Goal: Information Seeking & Learning: Learn about a topic

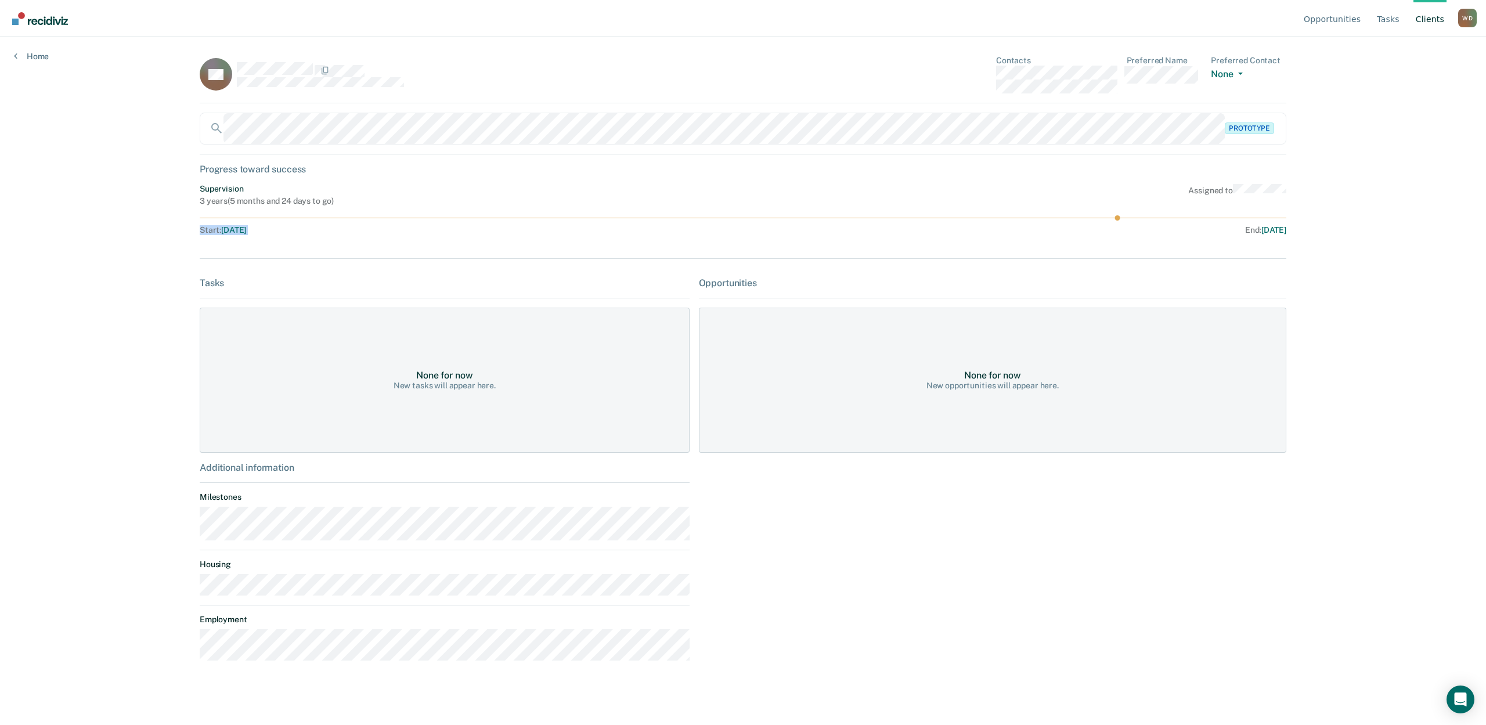
drag, startPoint x: 205, startPoint y: 212, endPoint x: 1145, endPoint y: 233, distance: 939.3
click at [1145, 233] on div "Supervision 3 years ( 5 months and 24 days to go ) Assigned to Start : [DATE] E…" at bounding box center [743, 211] width 1087 height 55
click at [1485, 295] on div "Opportunities Tasks Client s [PERSON_NAME] [PERSON_NAME] Profile How it works L…" at bounding box center [743, 362] width 1486 height 725
click at [31, 59] on link "Home" at bounding box center [31, 56] width 35 height 10
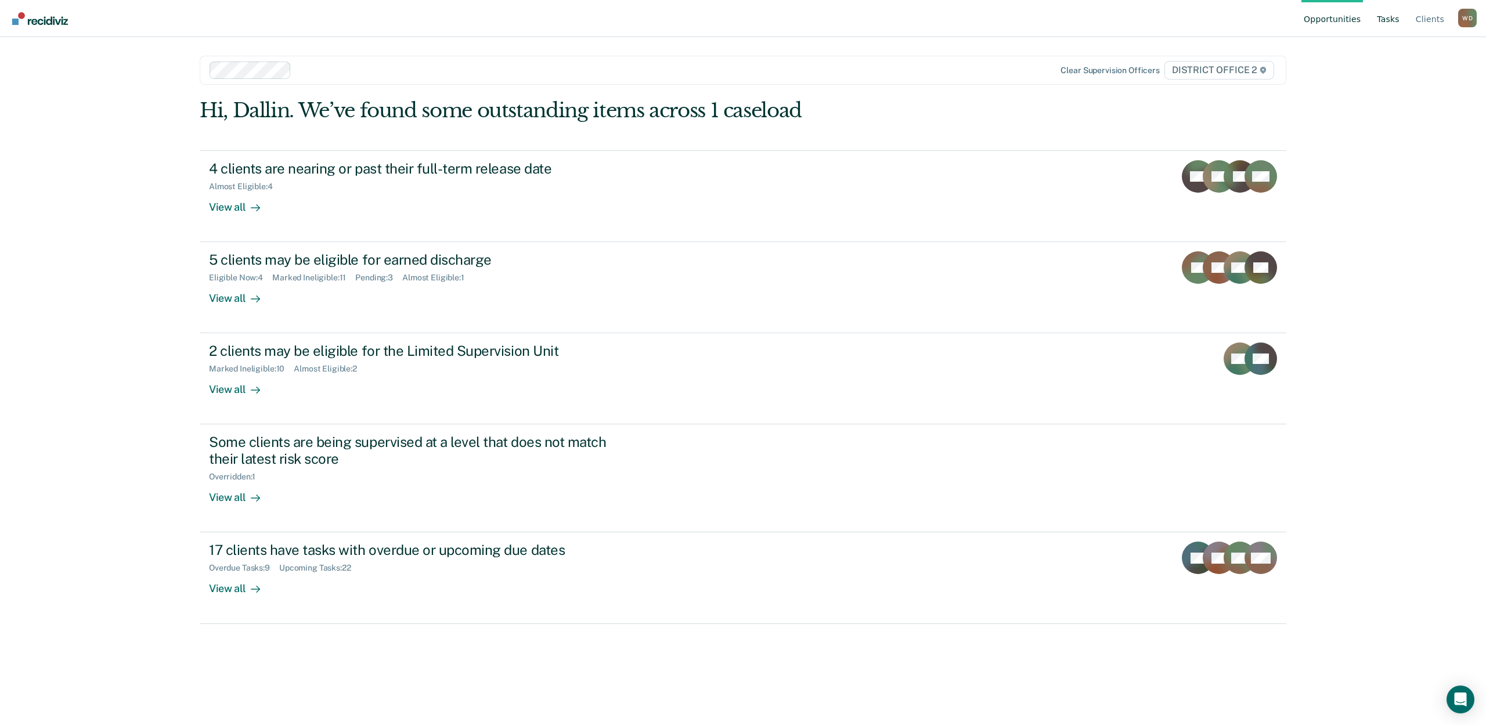
click at [1396, 16] on link "Tasks" at bounding box center [1387, 18] width 27 height 37
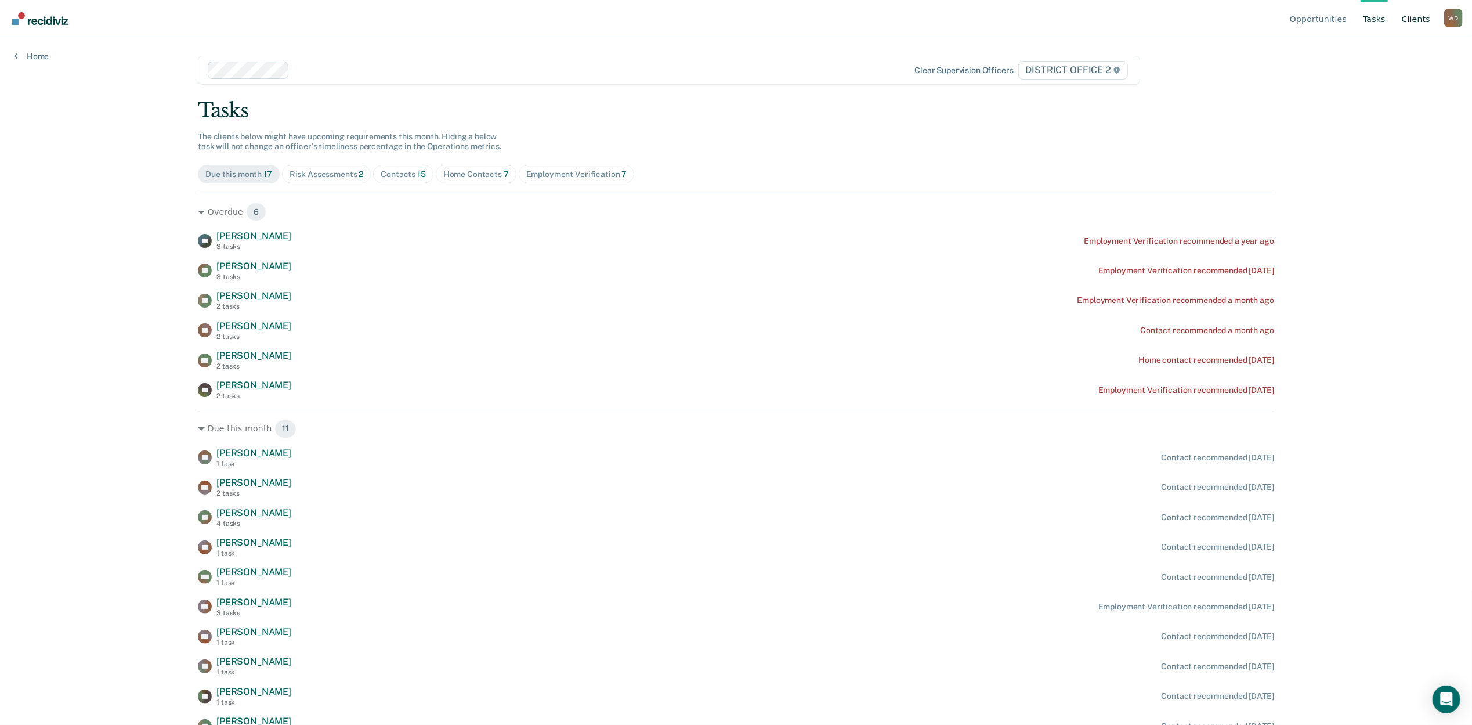
click at [1416, 22] on link "Client s" at bounding box center [1416, 18] width 33 height 37
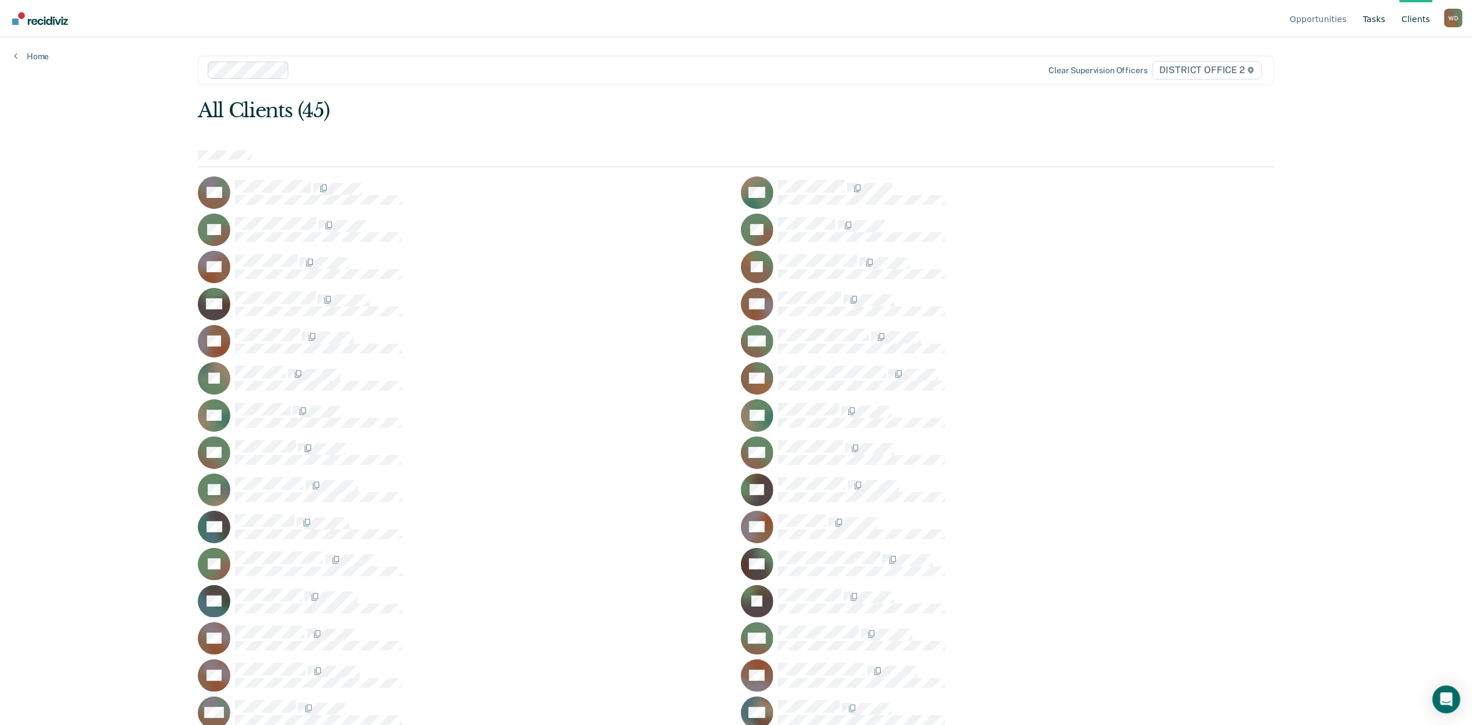
click at [1367, 19] on link "Tasks" at bounding box center [1374, 18] width 27 height 37
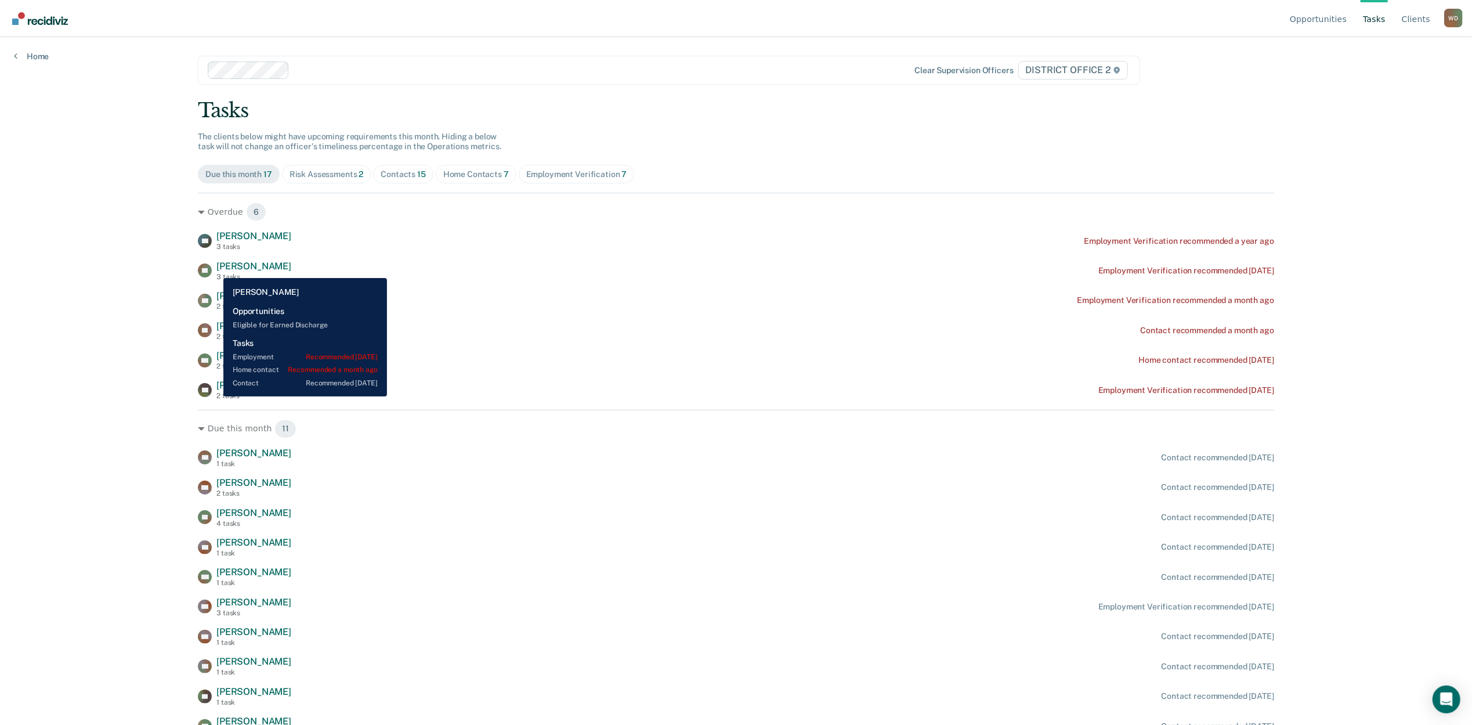
click at [216, 269] on span "[PERSON_NAME]" at bounding box center [253, 266] width 75 height 11
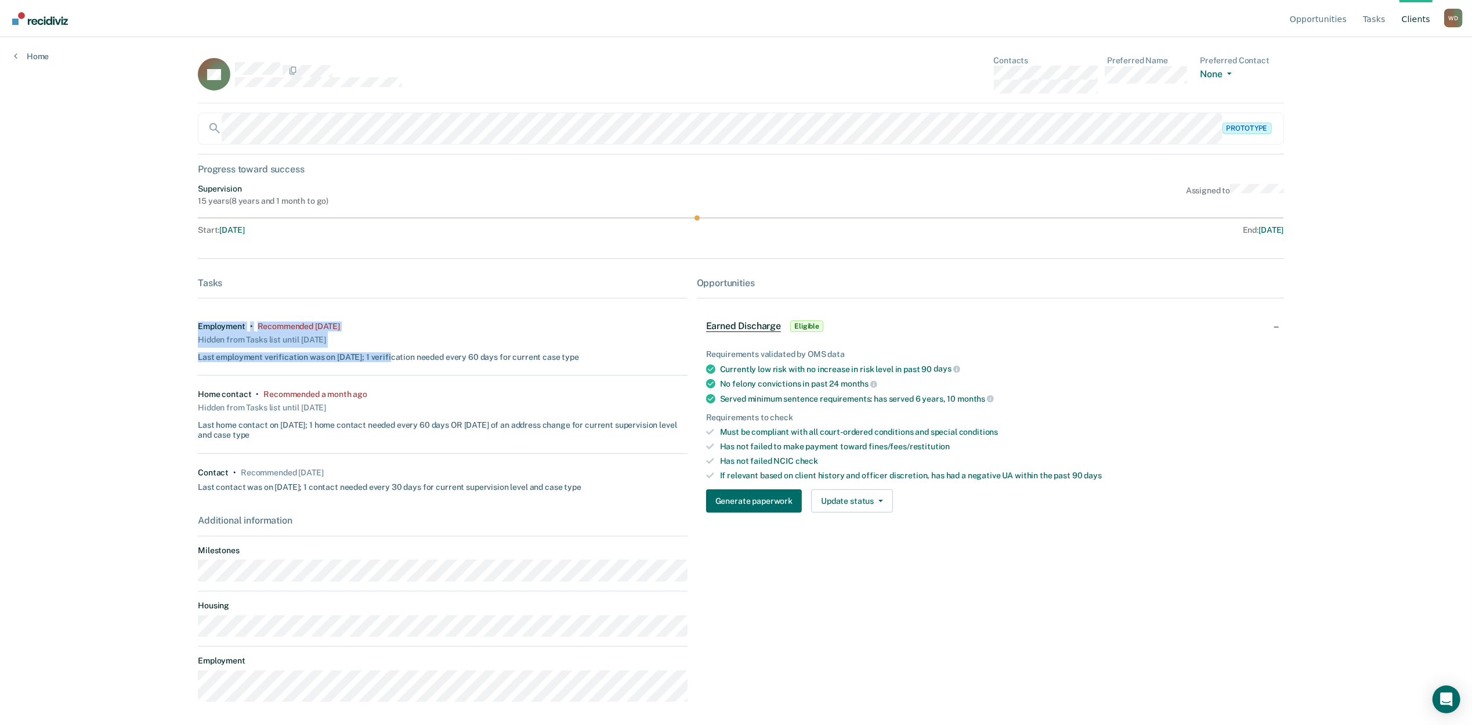
drag, startPoint x: 189, startPoint y: 323, endPoint x: 386, endPoint y: 334, distance: 197.6
click at [386, 334] on main "ES Contacts Preferred Name Preferred Contact None Call Text Email None Prototyp…" at bounding box center [736, 367] width 1105 height 660
click at [398, 399] on div "Home contact • Recommended a month ago Hidden from Tasks list until [DATE] Last…" at bounding box center [443, 414] width 490 height 50
drag, startPoint x: 198, startPoint y: 400, endPoint x: 366, endPoint y: 398, distance: 167.2
click at [366, 398] on div "Home contact • Recommended a month ago Hidden from Tasks list until [DATE] Last…" at bounding box center [443, 414] width 490 height 50
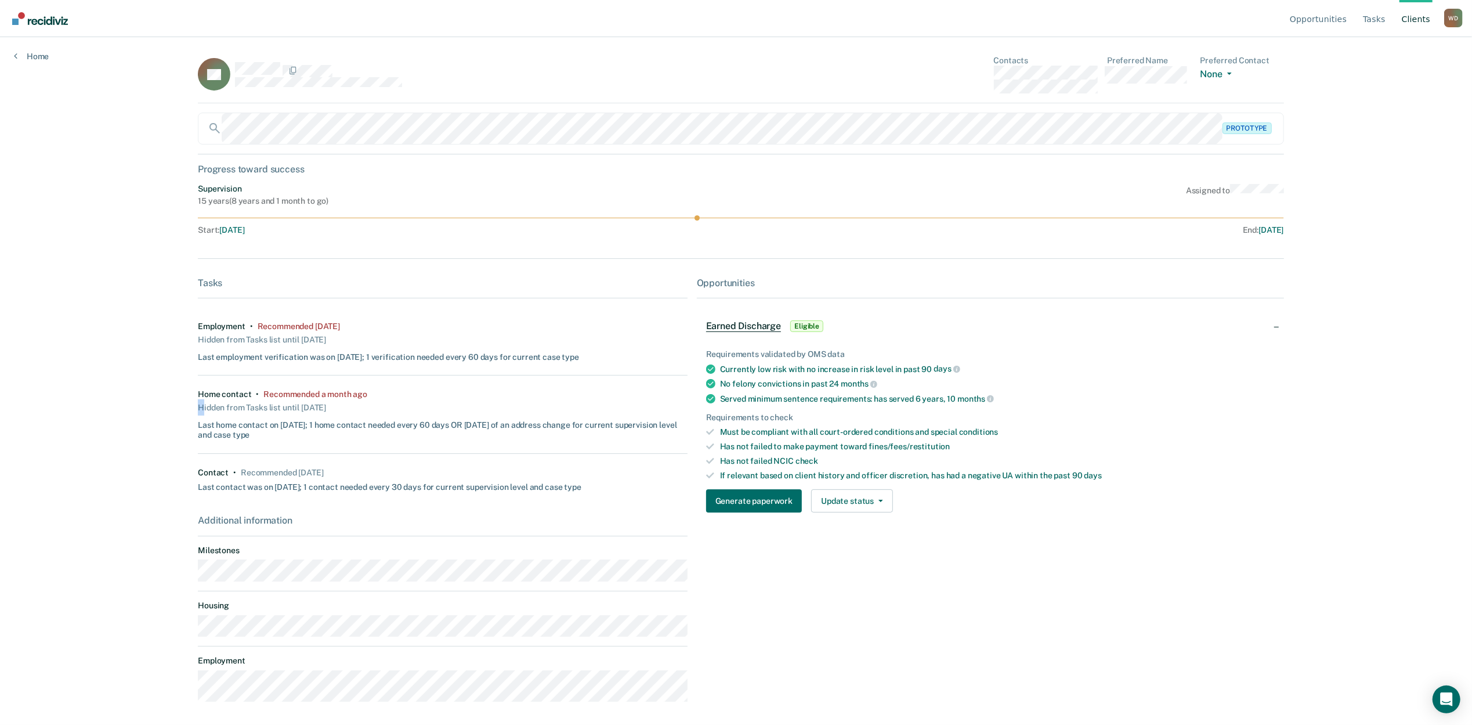
click at [366, 398] on div "Home contact • Recommended a month ago Hidden from Tasks list until [DATE] Last…" at bounding box center [443, 414] width 490 height 50
drag, startPoint x: 195, startPoint y: 474, endPoint x: 367, endPoint y: 474, distance: 172.4
click at [367, 474] on main "ES Contacts Preferred Name Preferred Contact None Call Text Email None Prototyp…" at bounding box center [736, 367] width 1105 height 660
click at [131, 485] on div "Opportunities Tasks Client s [PERSON_NAME] [PERSON_NAME] Profile How it works L…" at bounding box center [736, 362] width 1472 height 725
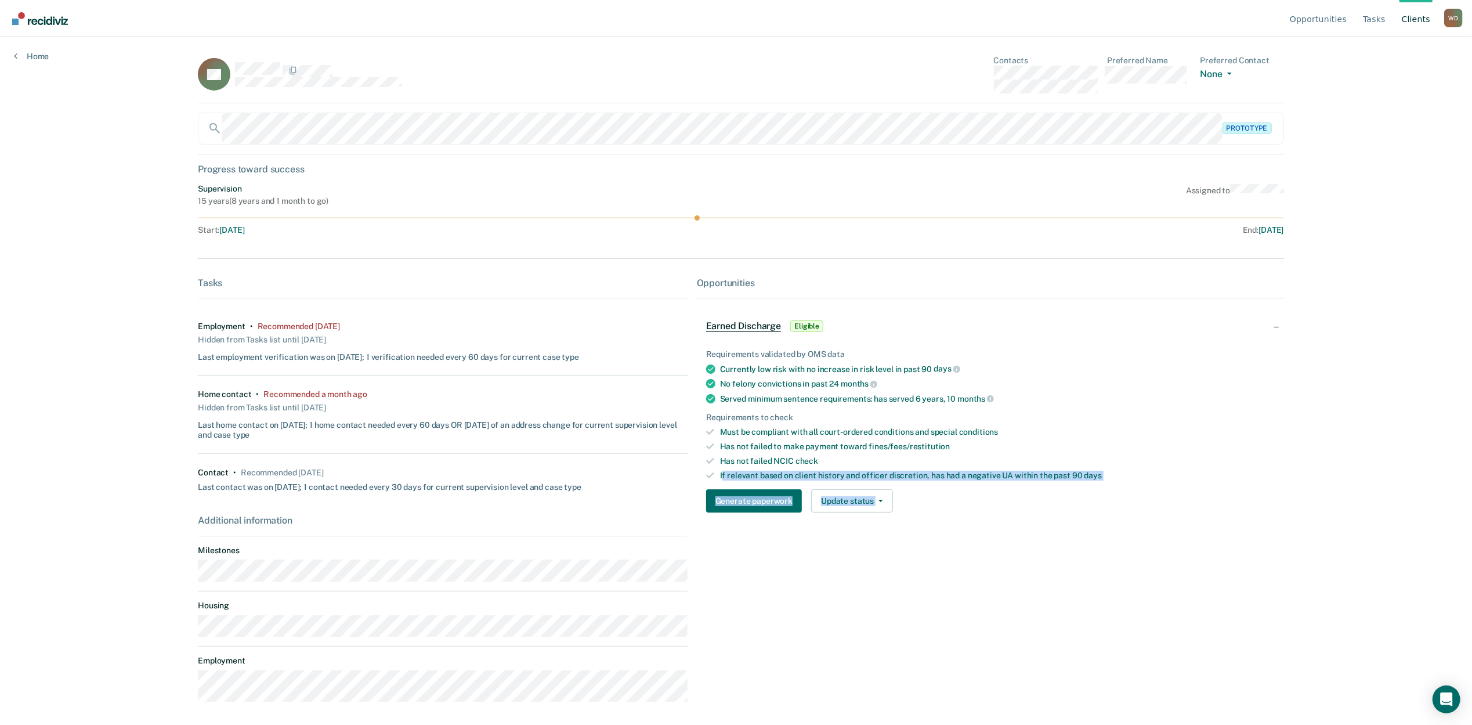
drag, startPoint x: 717, startPoint y: 478, endPoint x: 1041, endPoint y: 486, distance: 324.0
click at [1031, 486] on div "Requirements validated by OMS data Currently low risk with no increase in risk …" at bounding box center [990, 427] width 587 height 192
click at [1099, 520] on div "Requirements validated by OMS data Currently low risk with no increase in risk …" at bounding box center [990, 427] width 587 height 192
click at [45, 51] on link "Home" at bounding box center [31, 56] width 35 height 10
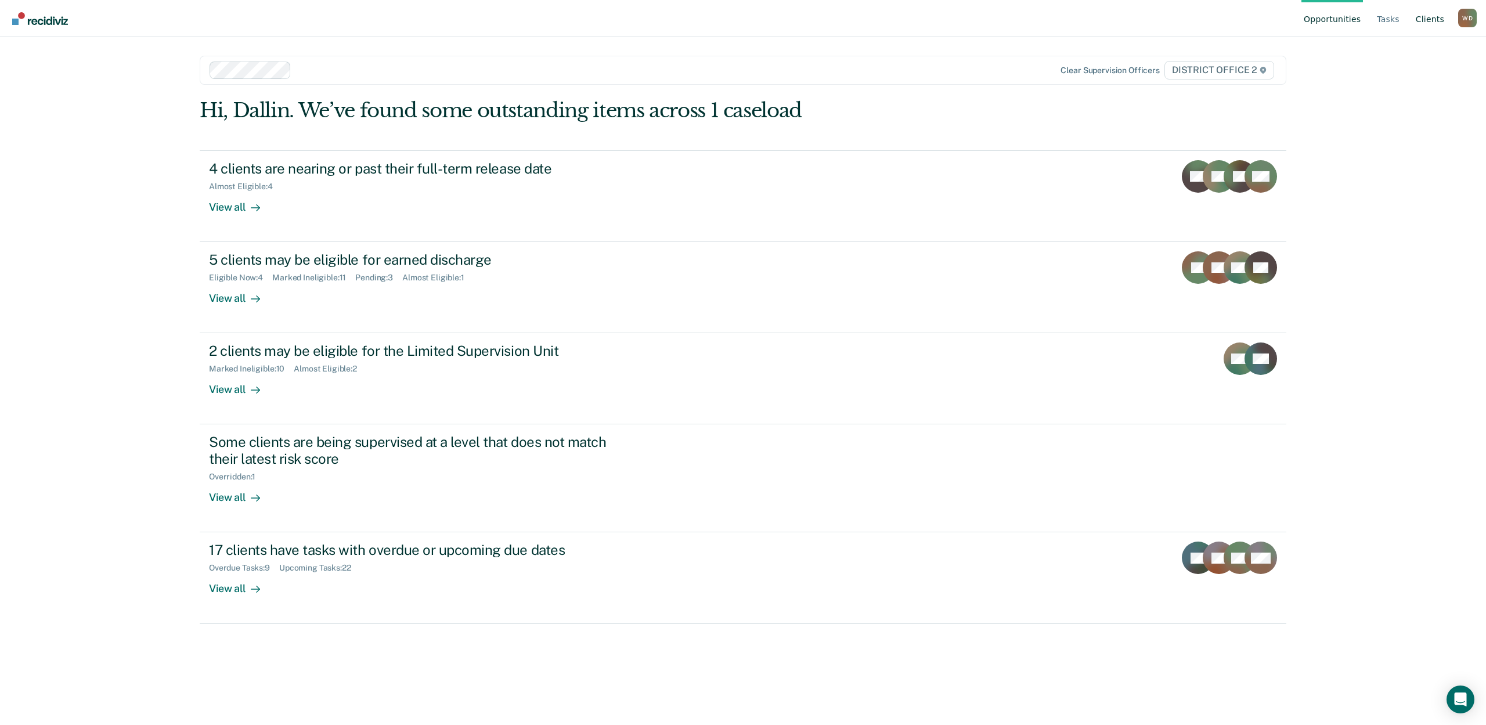
click at [1426, 22] on link "Client s" at bounding box center [1429, 18] width 33 height 37
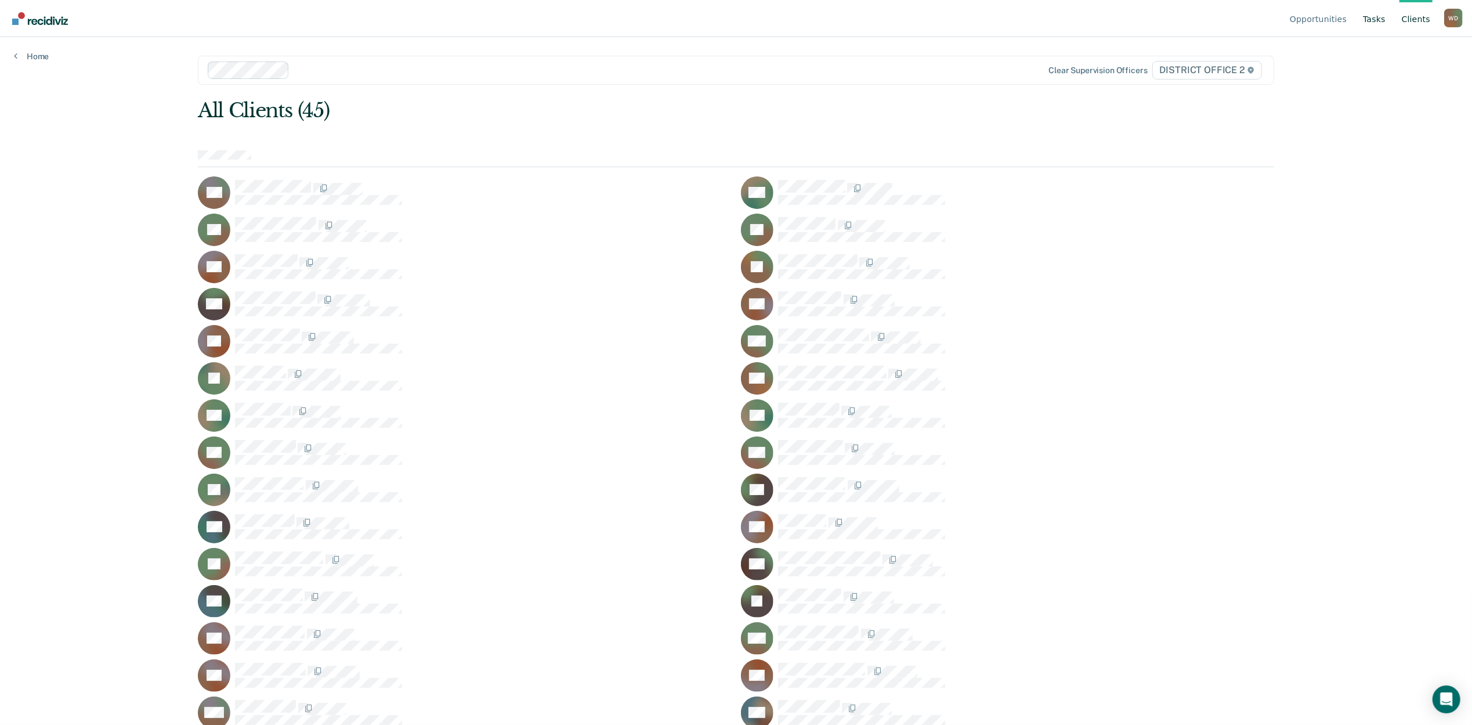
click at [1385, 17] on link "Tasks" at bounding box center [1374, 18] width 27 height 37
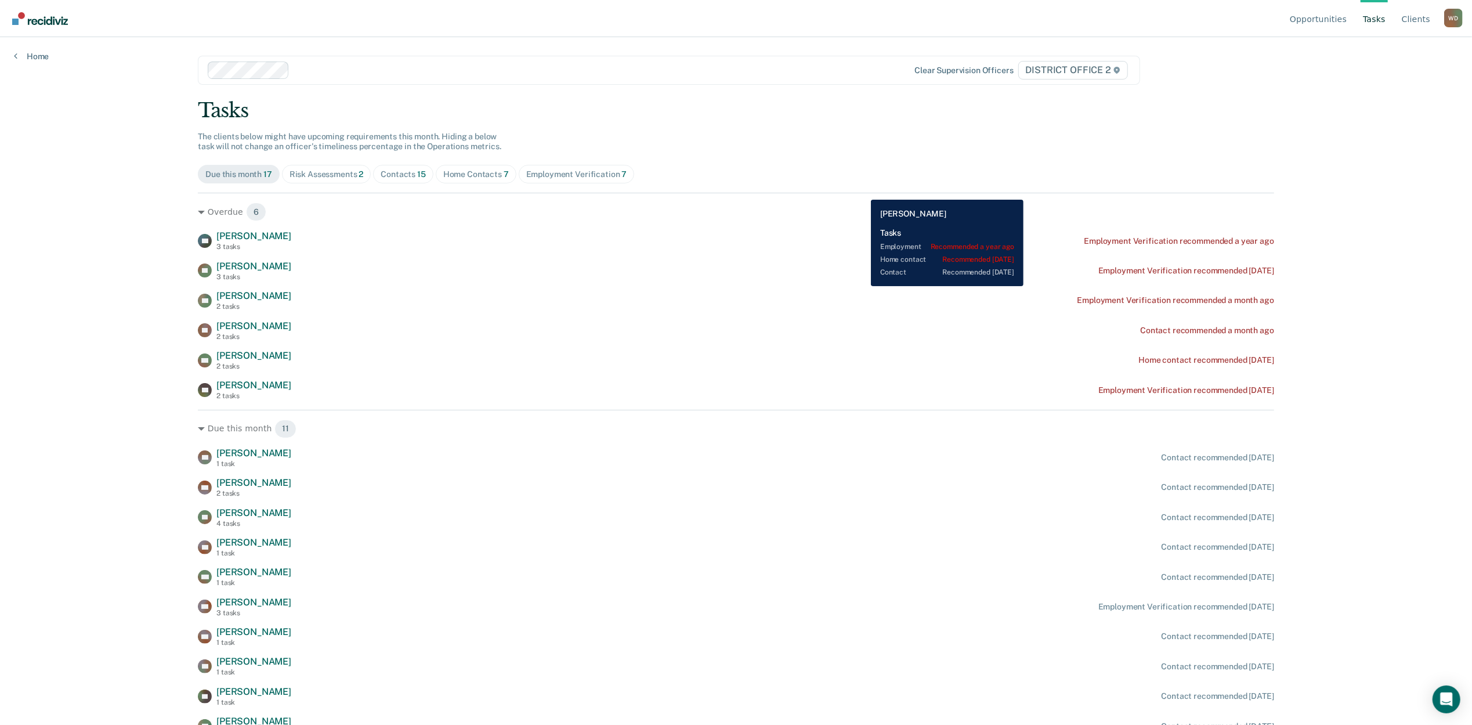
scroll to position [42, 0]
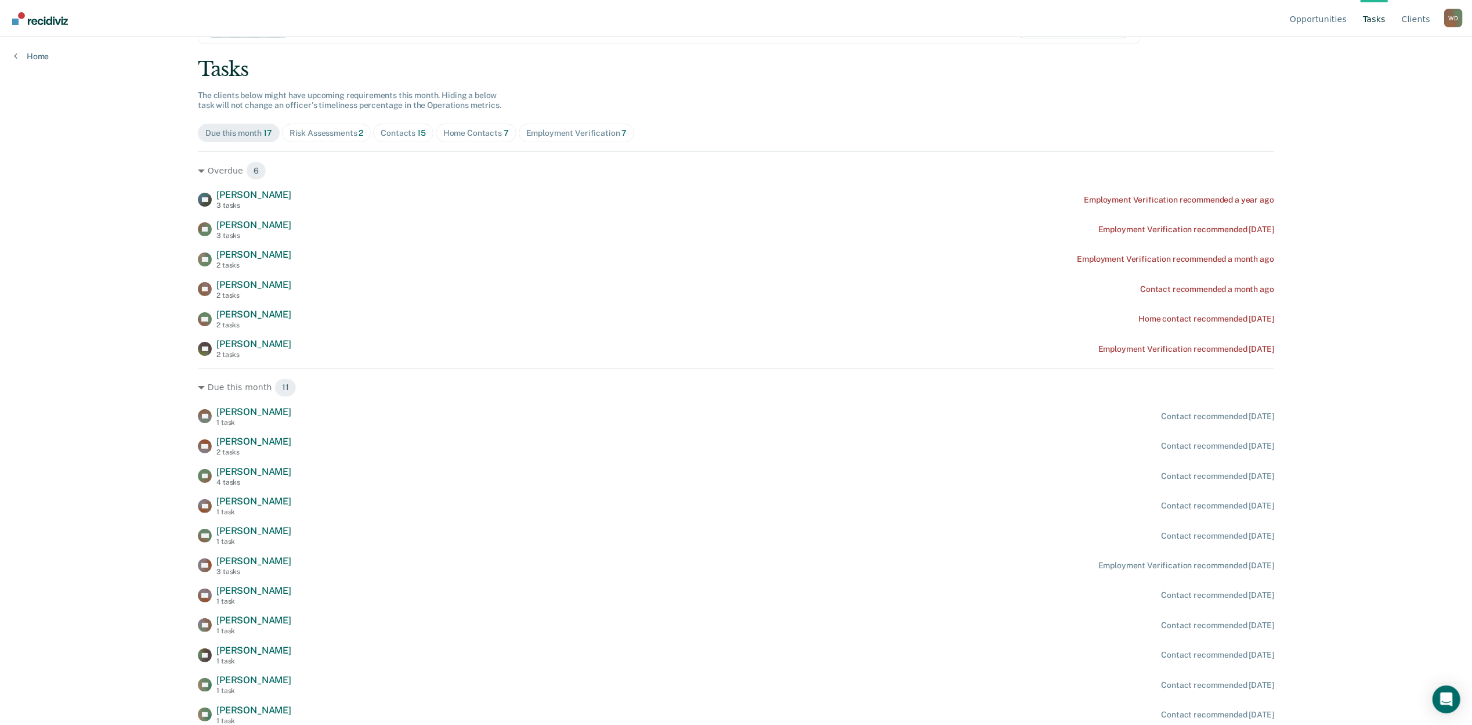
click at [1414, 272] on div "Opportunities Tasks Client s [PERSON_NAME] [PERSON_NAME] Profile How it works L…" at bounding box center [736, 321] width 1472 height 725
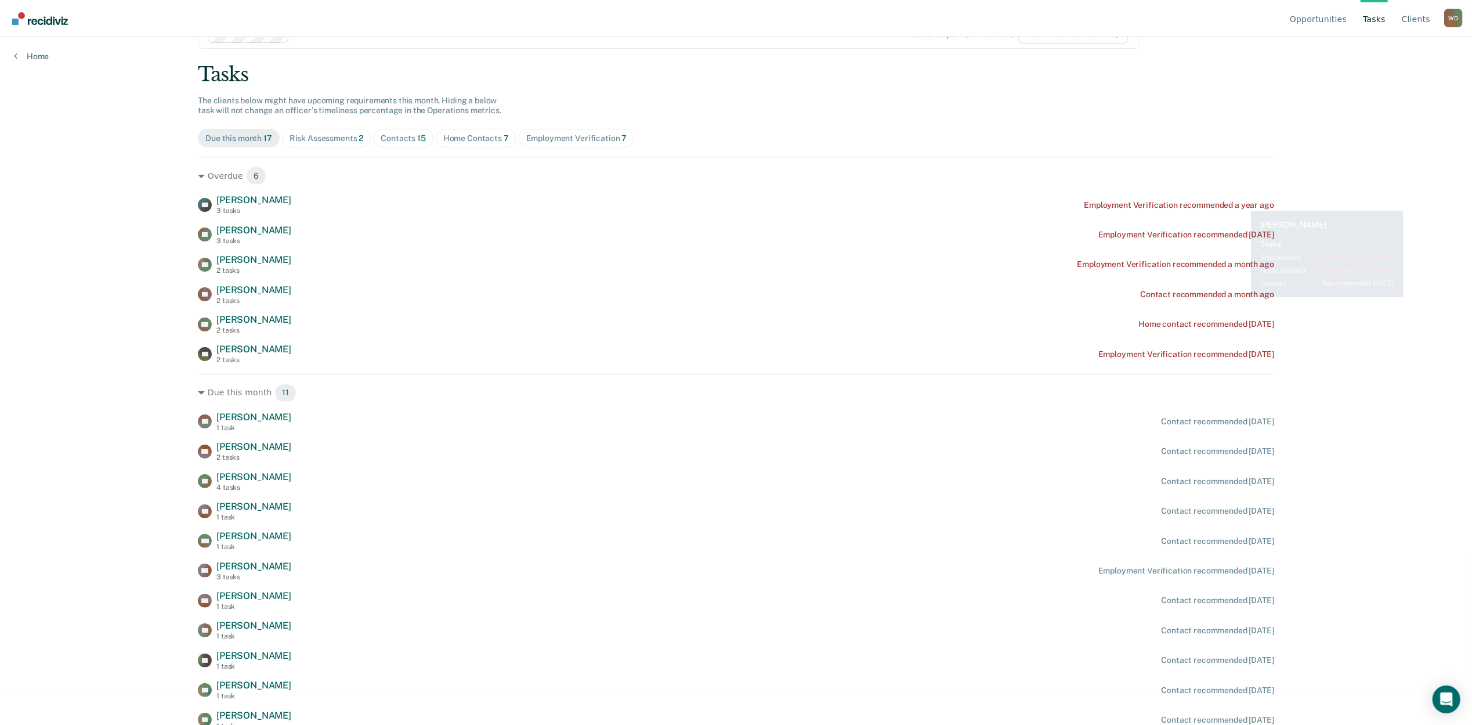
scroll to position [0, 0]
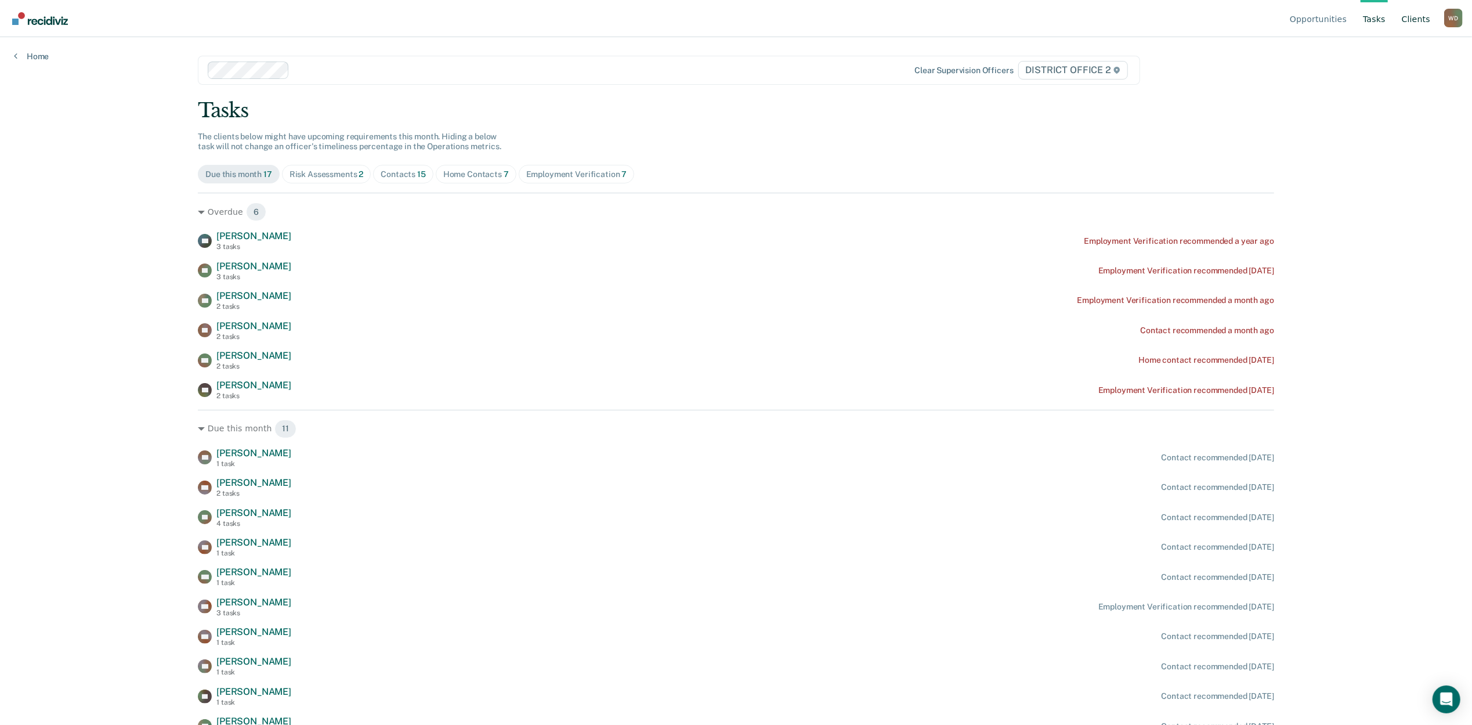
click at [1408, 23] on link "Client s" at bounding box center [1416, 18] width 33 height 37
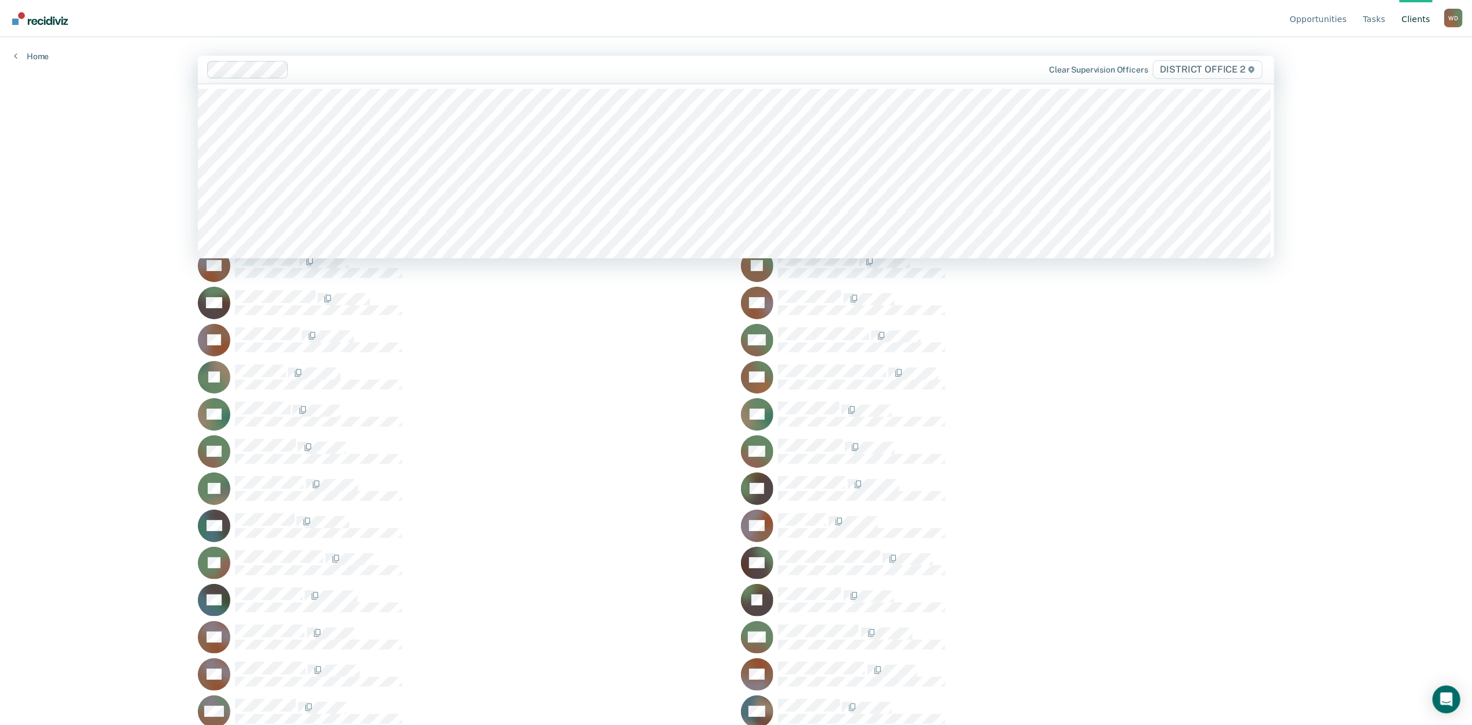
click at [316, 65] on div at bounding box center [620, 69] width 653 height 13
drag, startPoint x: 145, startPoint y: 264, endPoint x: 169, endPoint y: 246, distance: 30.0
click at [145, 261] on div "Opportunities Tasks Client s [PERSON_NAME] [PERSON_NAME] Profile How it works L…" at bounding box center [736, 362] width 1472 height 725
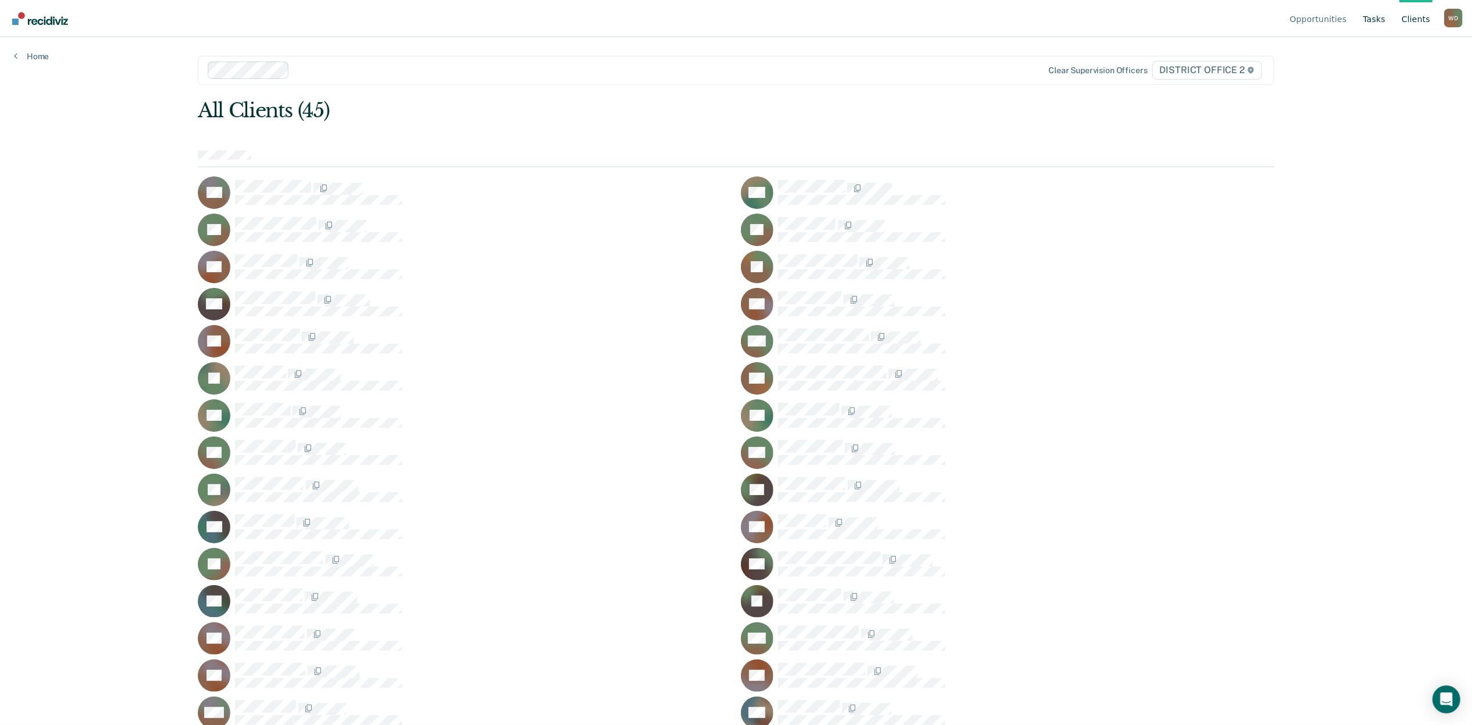
click at [1373, 19] on link "Tasks" at bounding box center [1374, 18] width 27 height 37
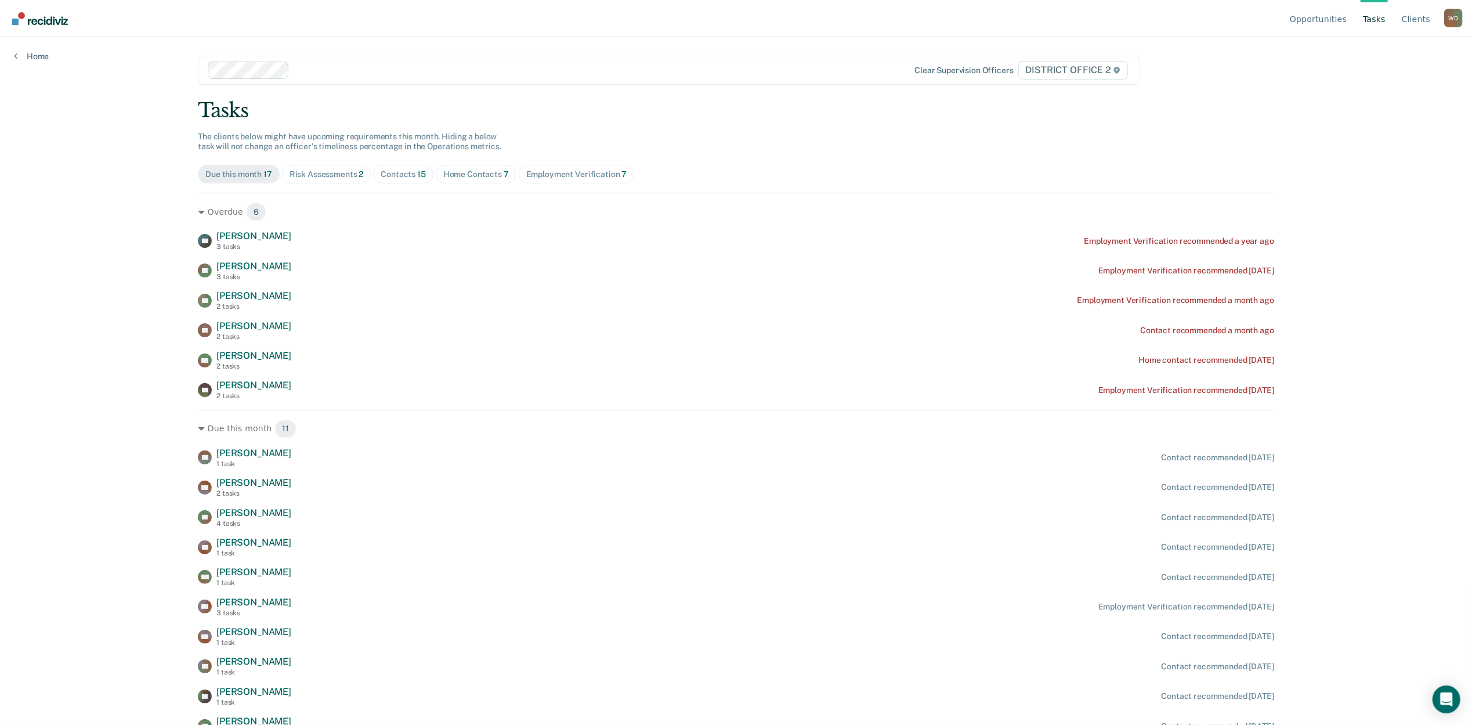
click at [323, 182] on span "Risk Assessments 2" at bounding box center [326, 174] width 89 height 19
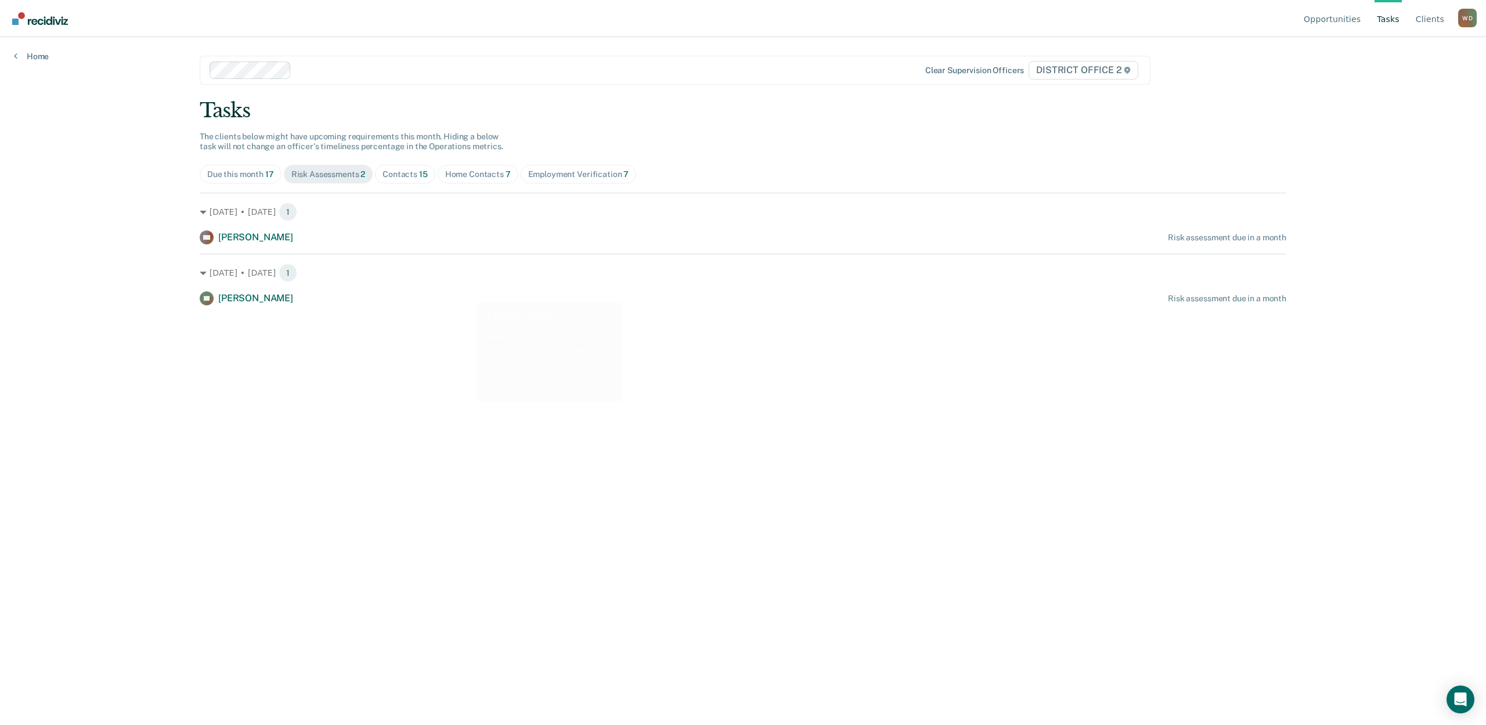
drag, startPoint x: 398, startPoint y: 175, endPoint x: 497, endPoint y: 365, distance: 214.4
click at [497, 365] on main "Clear supervision officers DISTRICT OFFICE 2 Tasks The clients below might have…" at bounding box center [743, 367] width 1114 height 660
click at [342, 440] on main "Clear supervision officers DISTRICT OFFICE 2 Tasks The clients below might have…" at bounding box center [743, 367] width 1114 height 660
click at [403, 176] on div "Contacts 15" at bounding box center [404, 174] width 45 height 10
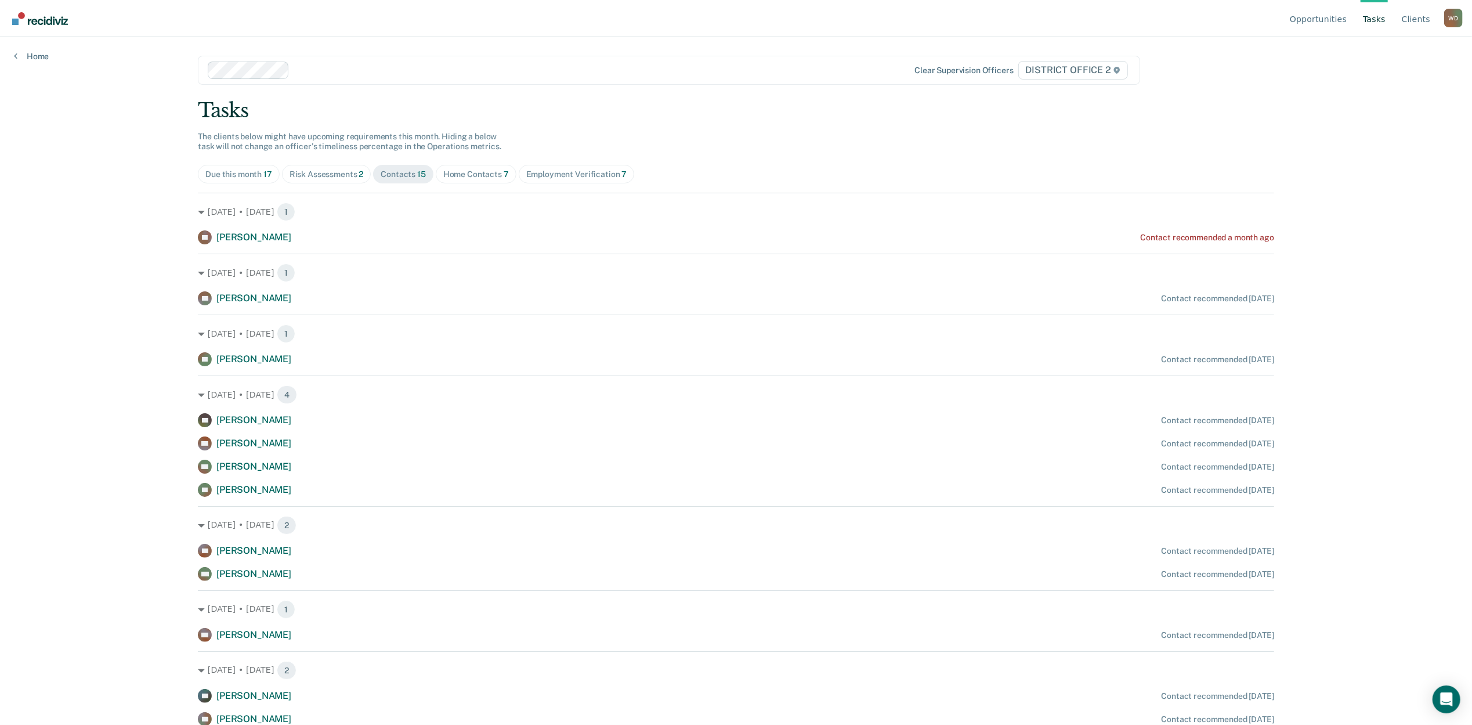
click at [457, 166] on span "Home Contacts 7" at bounding box center [476, 174] width 81 height 19
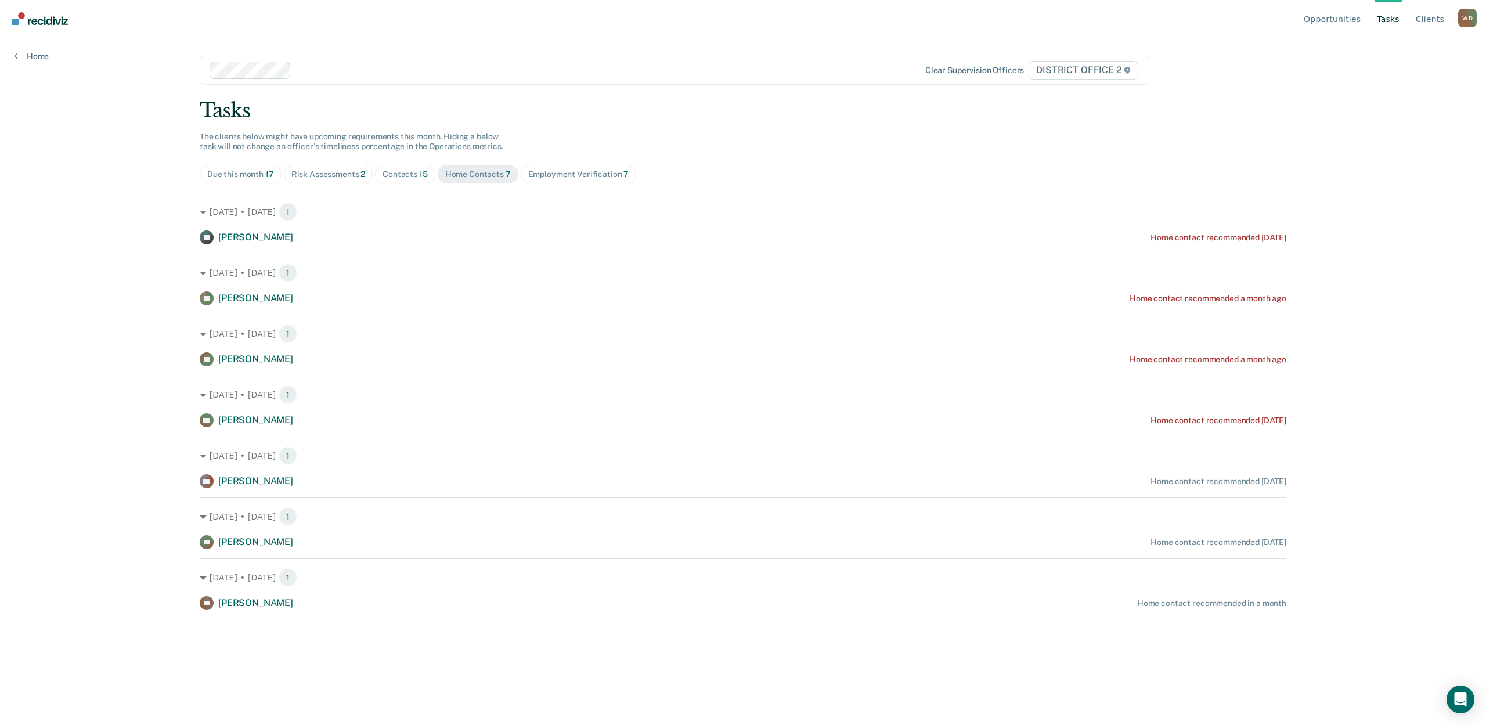
click at [576, 173] on div "Employment Verification 7" at bounding box center [578, 174] width 101 height 10
click at [1319, 15] on link "Opportunities" at bounding box center [1332, 18] width 62 height 37
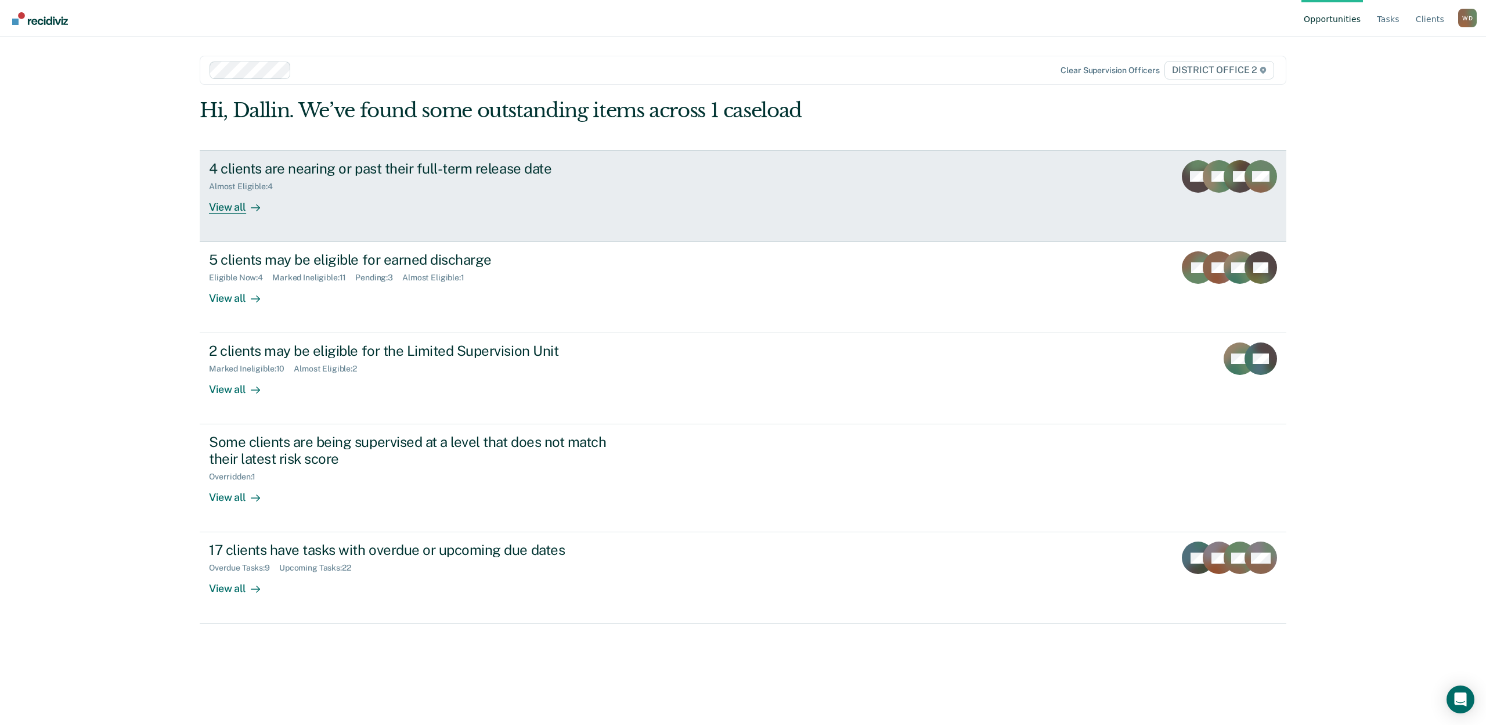
click at [219, 211] on div "View all" at bounding box center [241, 202] width 65 height 23
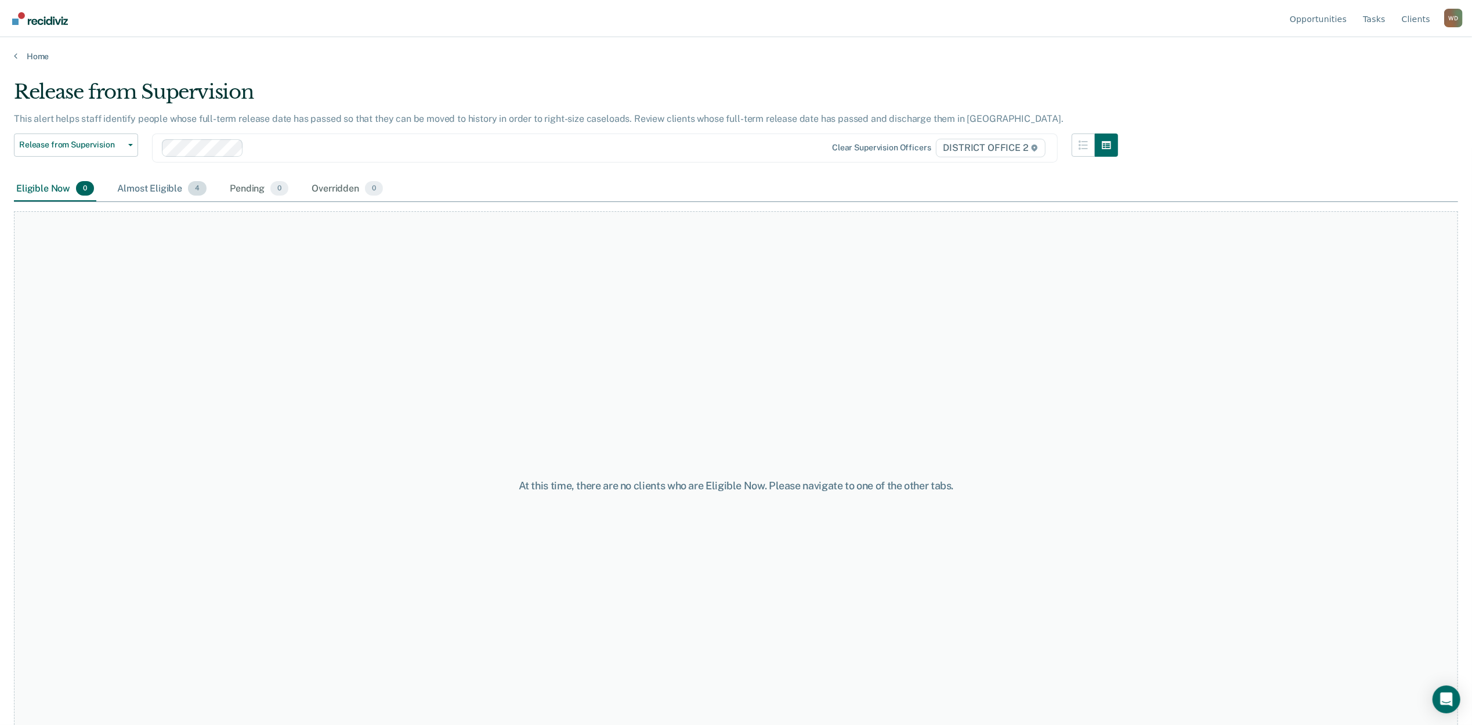
click at [154, 189] on div "Almost Eligible 4" at bounding box center [162, 189] width 94 height 26
click at [82, 128] on div "This alert helps staff identify people whose full-term release date has passed …" at bounding box center [571, 123] width 1114 height 20
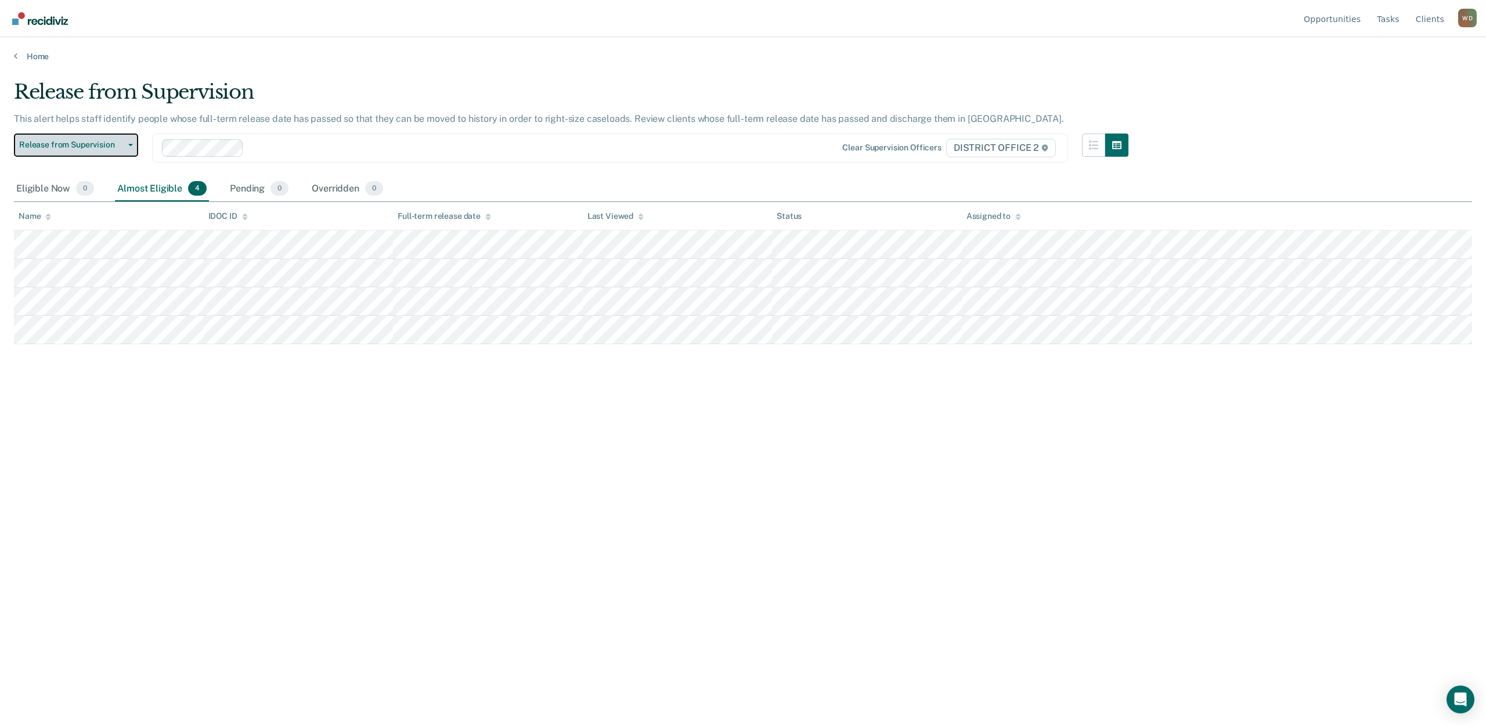
click at [84, 147] on span "Release from Supervision" at bounding box center [71, 145] width 104 height 10
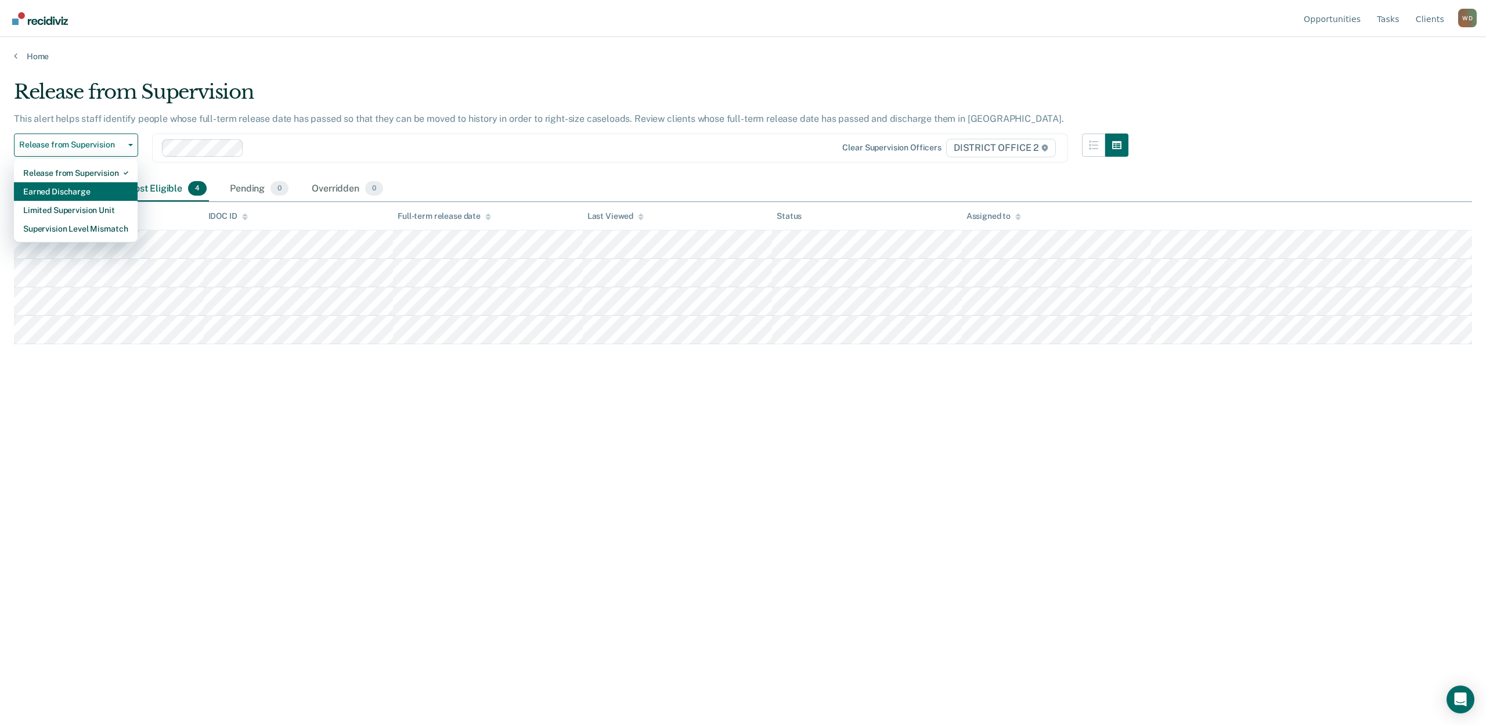
click at [84, 185] on div "Earned Discharge" at bounding box center [75, 191] width 105 height 19
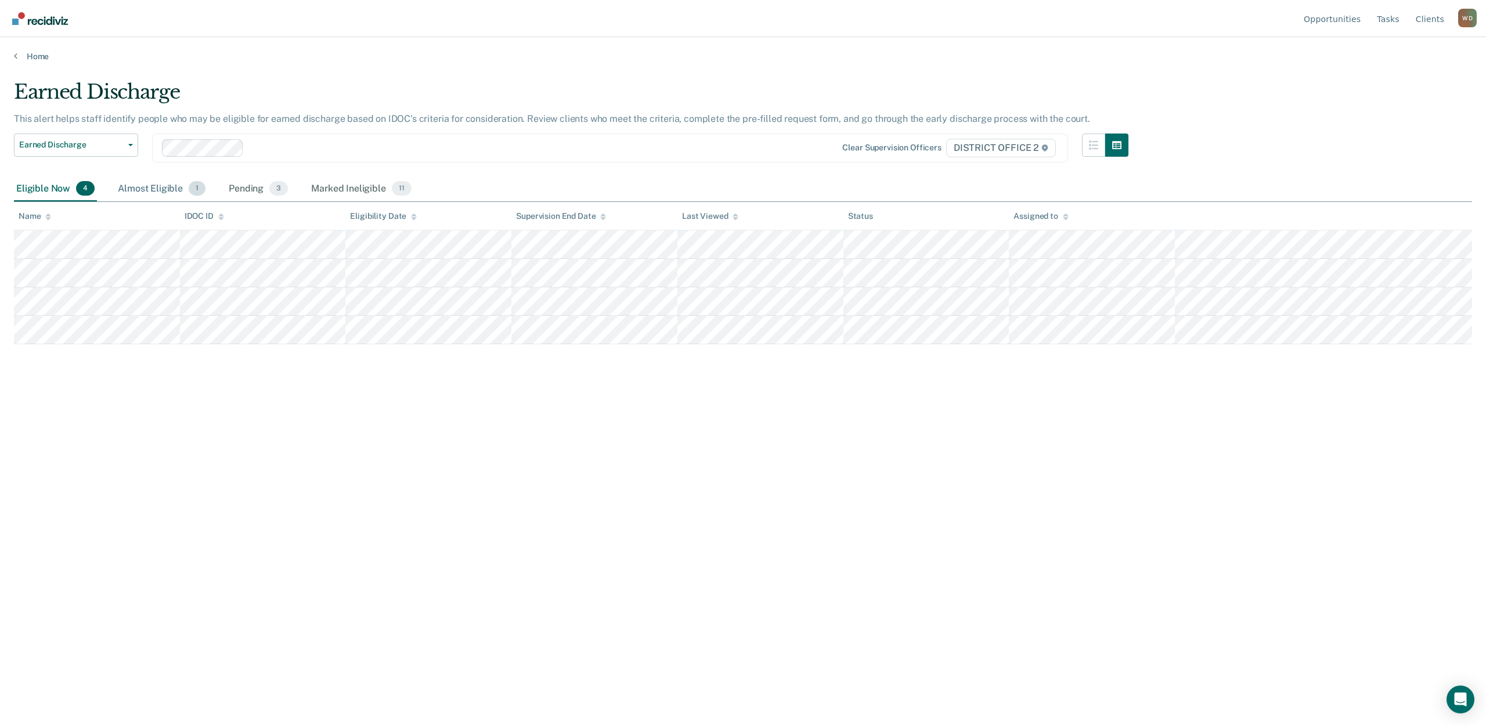
click at [137, 187] on div "Almost Eligible 1" at bounding box center [162, 189] width 92 height 26
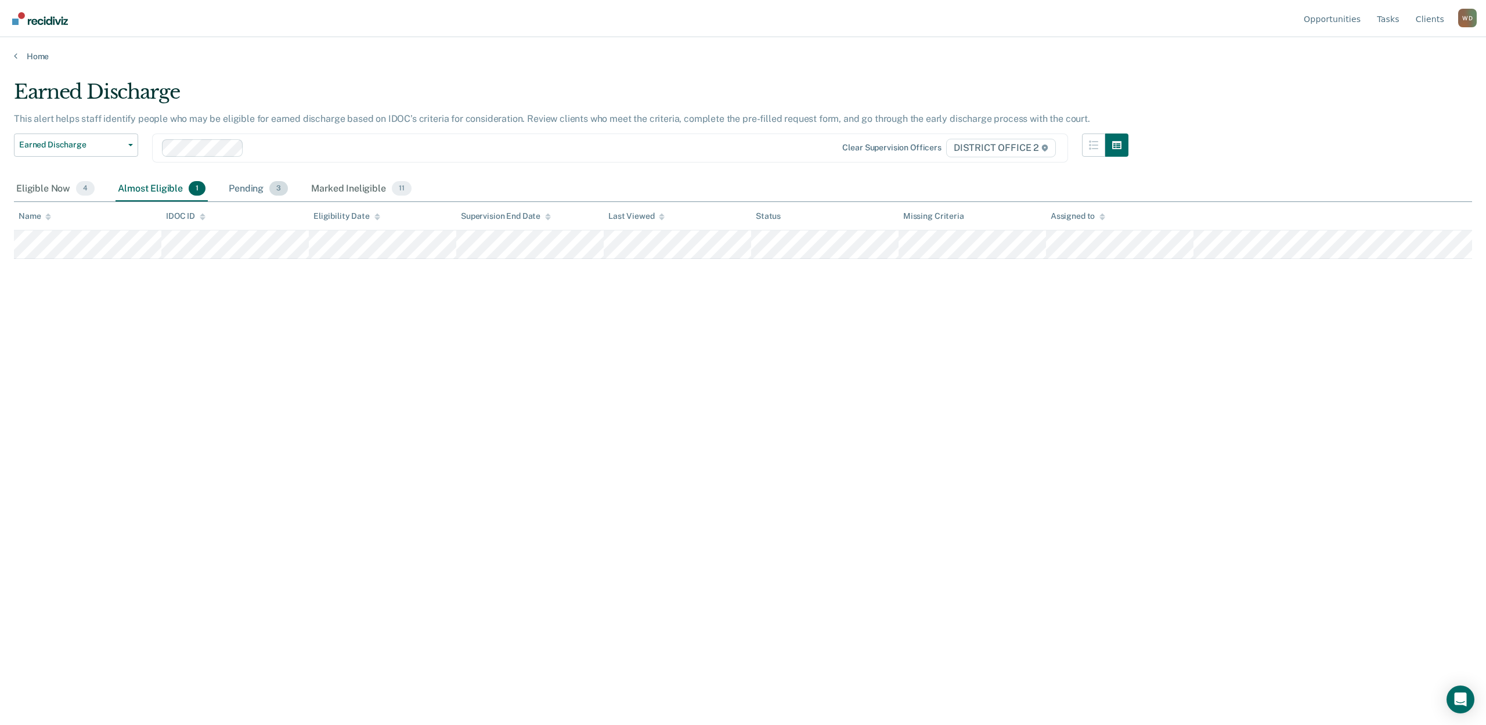
click at [233, 180] on div "Pending 3" at bounding box center [258, 189] width 64 height 26
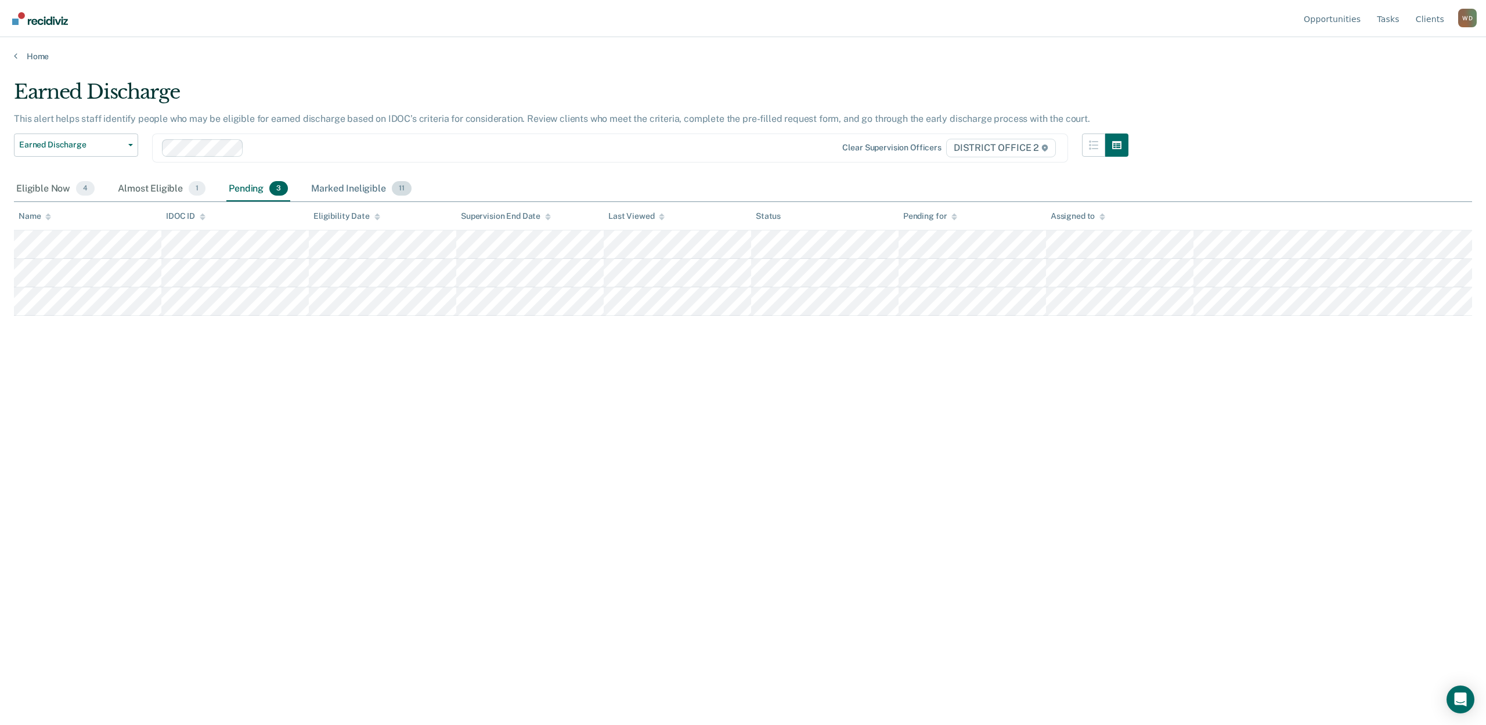
click at [339, 186] on div "Marked Ineligible 11" at bounding box center [361, 189] width 104 height 26
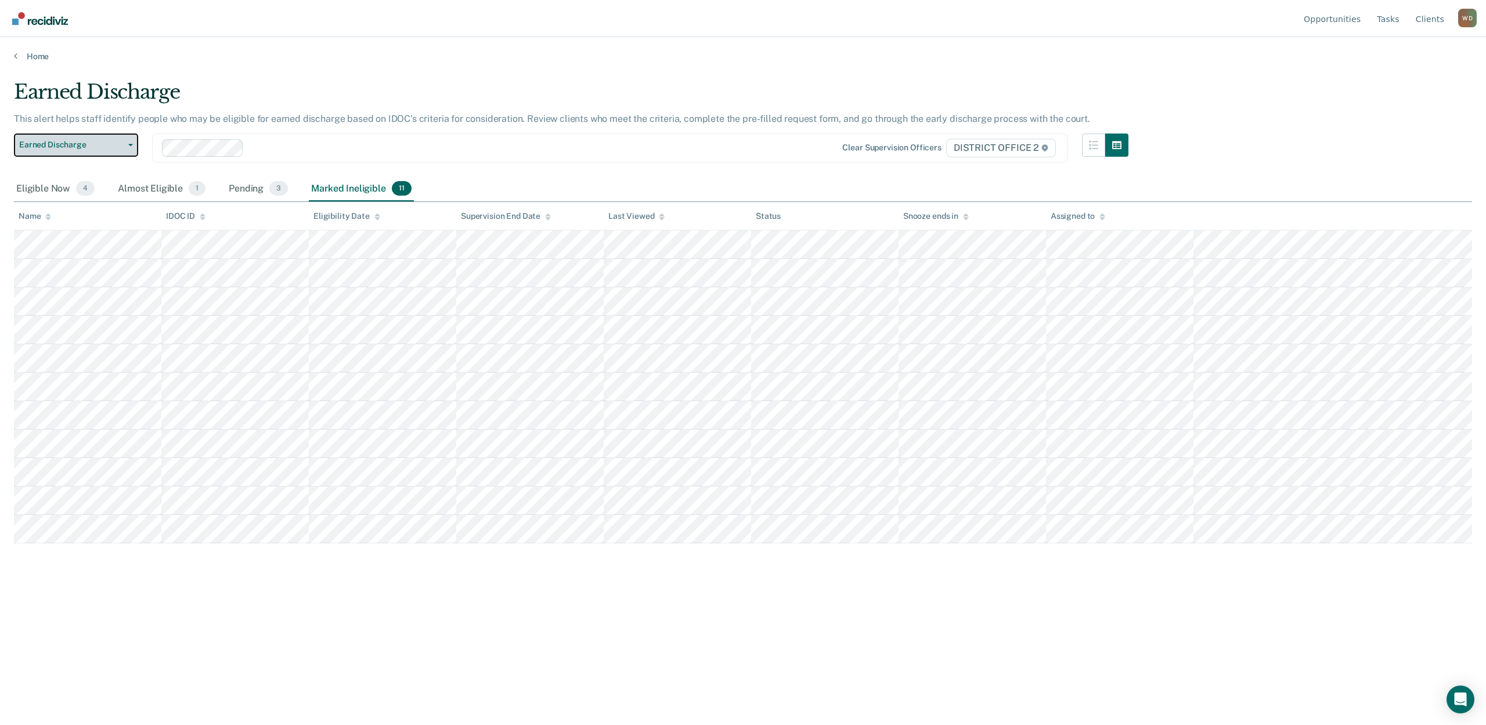
click at [52, 133] on button "Earned Discharge" at bounding box center [76, 144] width 124 height 23
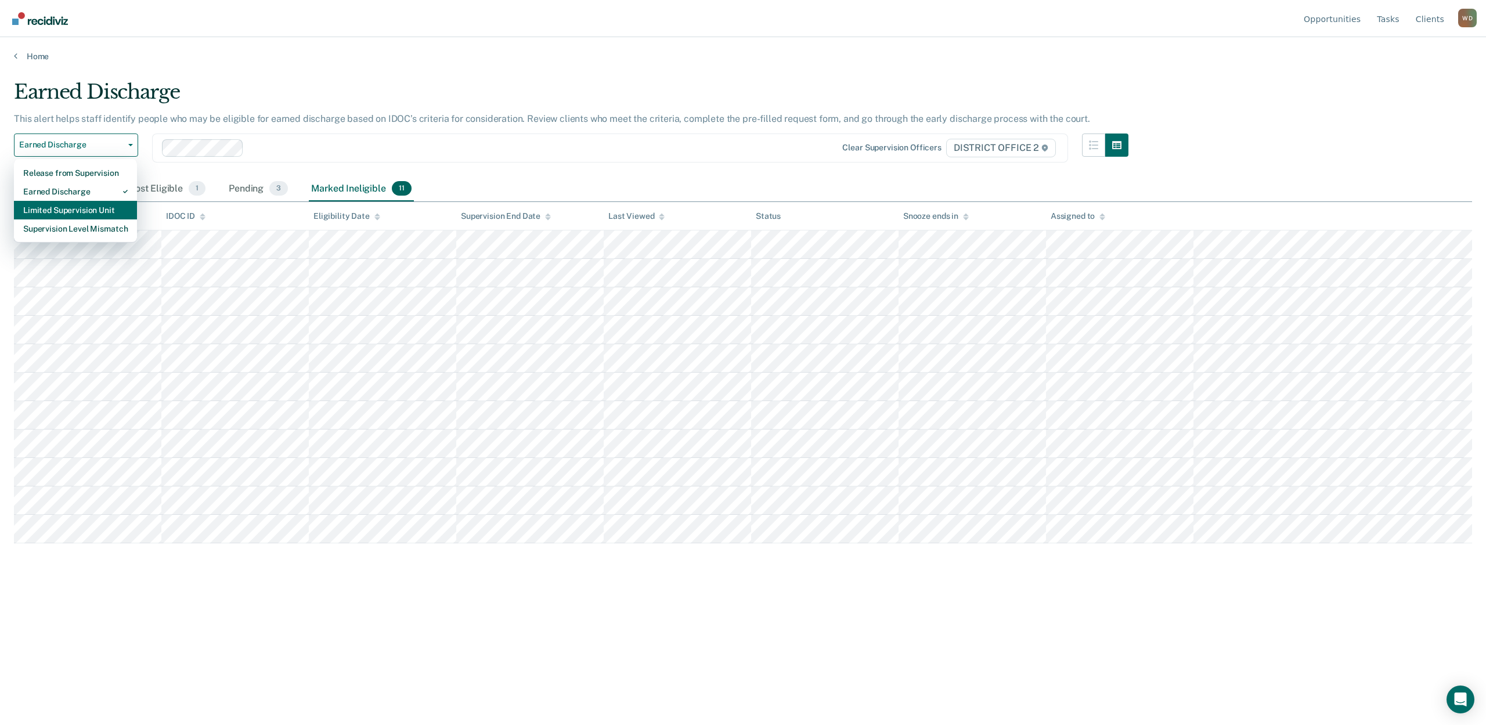
click at [74, 210] on div "Limited Supervision Unit" at bounding box center [75, 210] width 104 height 19
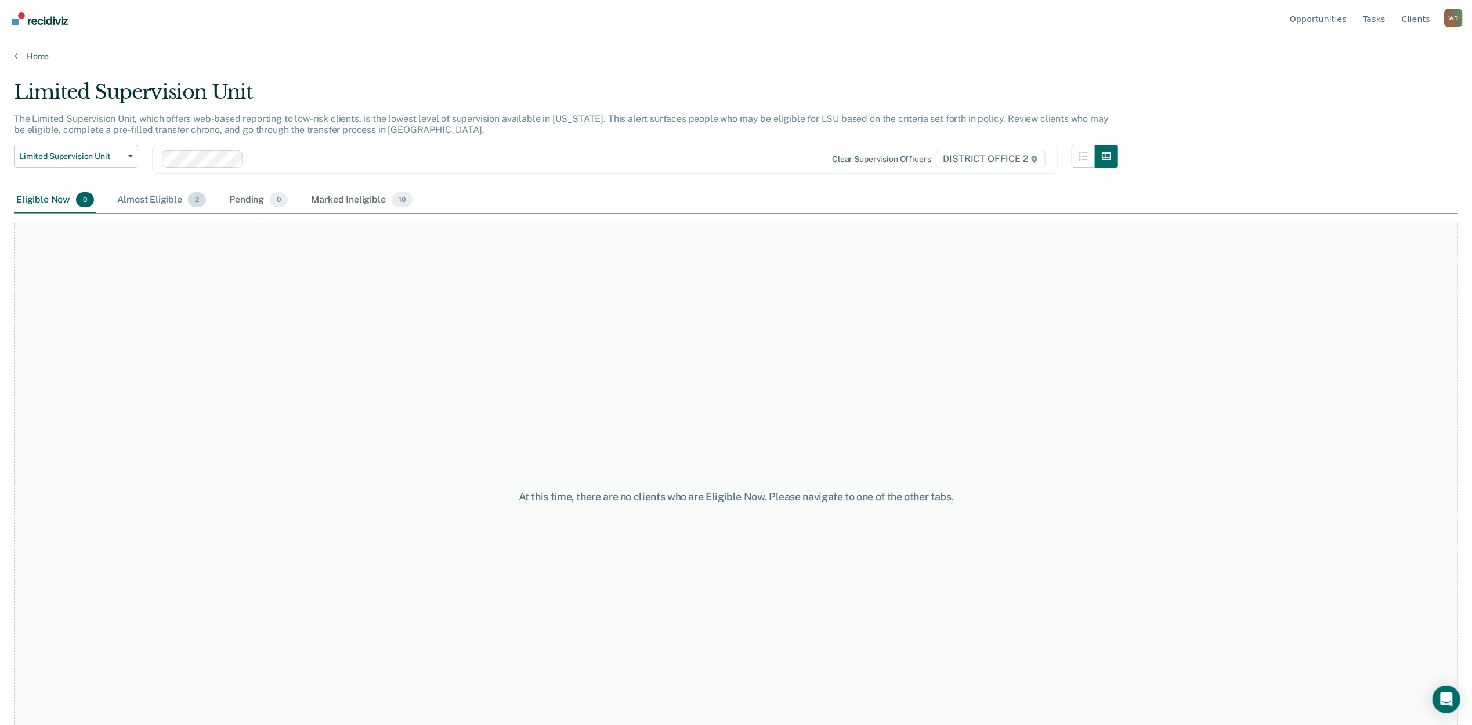
click at [140, 200] on div "Almost Eligible 2" at bounding box center [161, 200] width 93 height 26
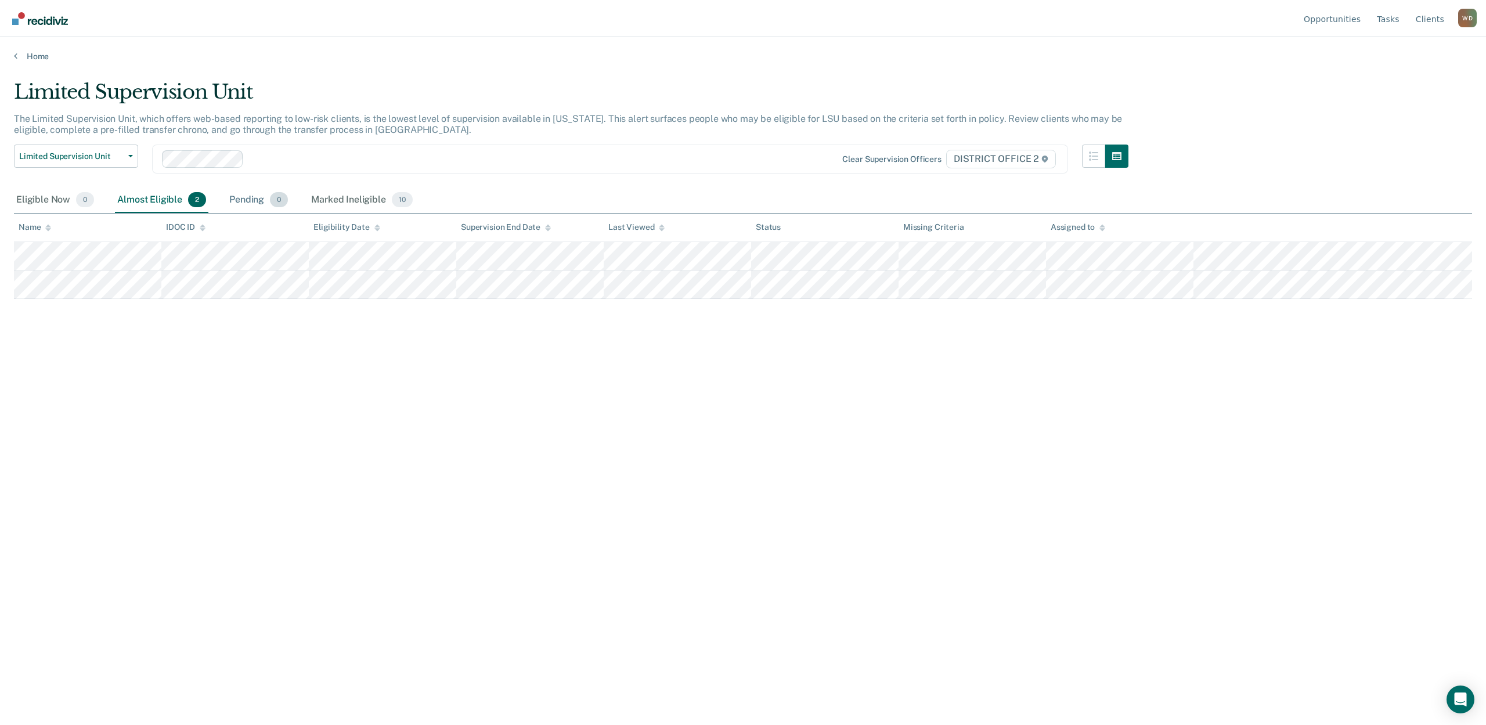
click at [247, 198] on div "Pending 0" at bounding box center [258, 200] width 63 height 26
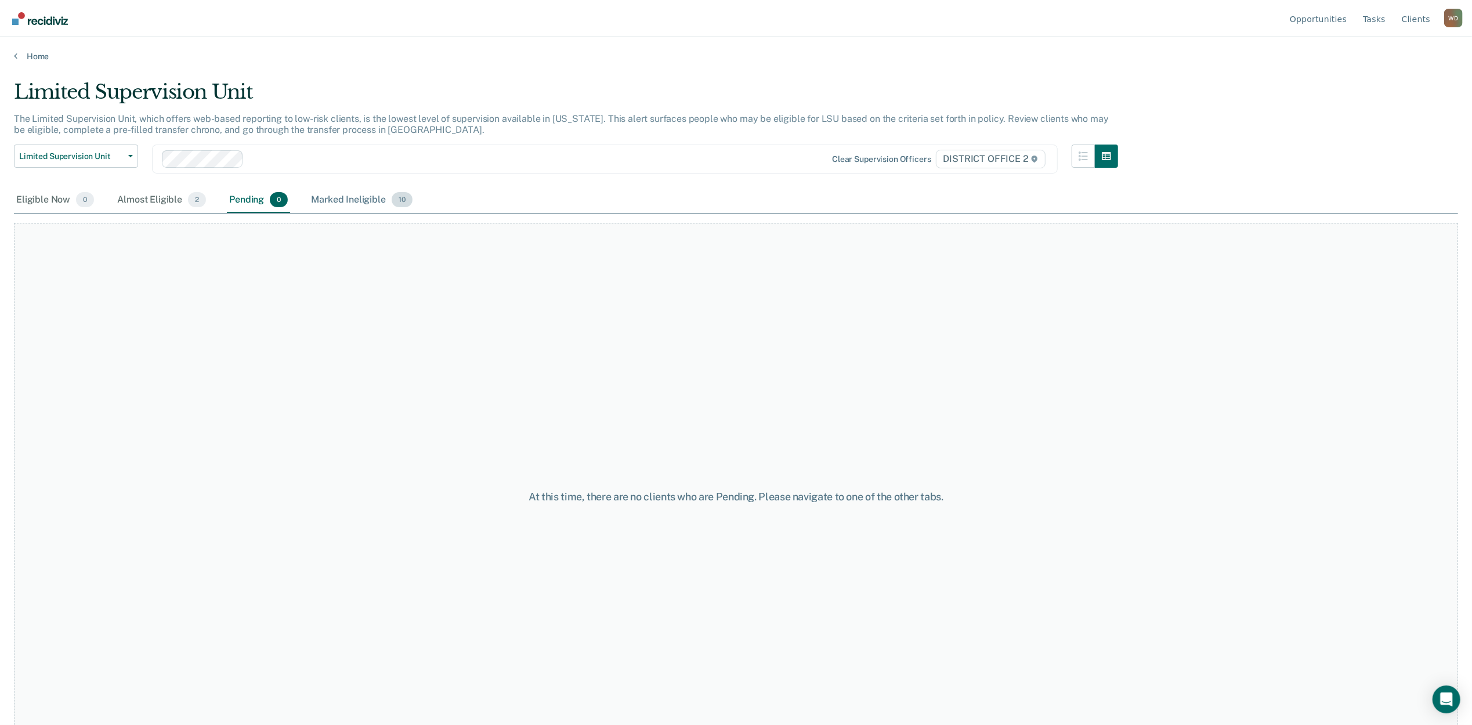
click at [331, 197] on div "Marked Ineligible 10" at bounding box center [362, 200] width 106 height 26
click at [49, 200] on div "Eligible Now 0" at bounding box center [55, 200] width 82 height 26
click at [82, 160] on span "Limited Supervision Unit" at bounding box center [71, 156] width 104 height 10
click at [59, 248] on div "Release from Supervision Earned Discharge Limited Supervision Unit Supervision …" at bounding box center [75, 212] width 123 height 84
click at [63, 244] on div "Supervision Level Mismatch" at bounding box center [75, 239] width 104 height 19
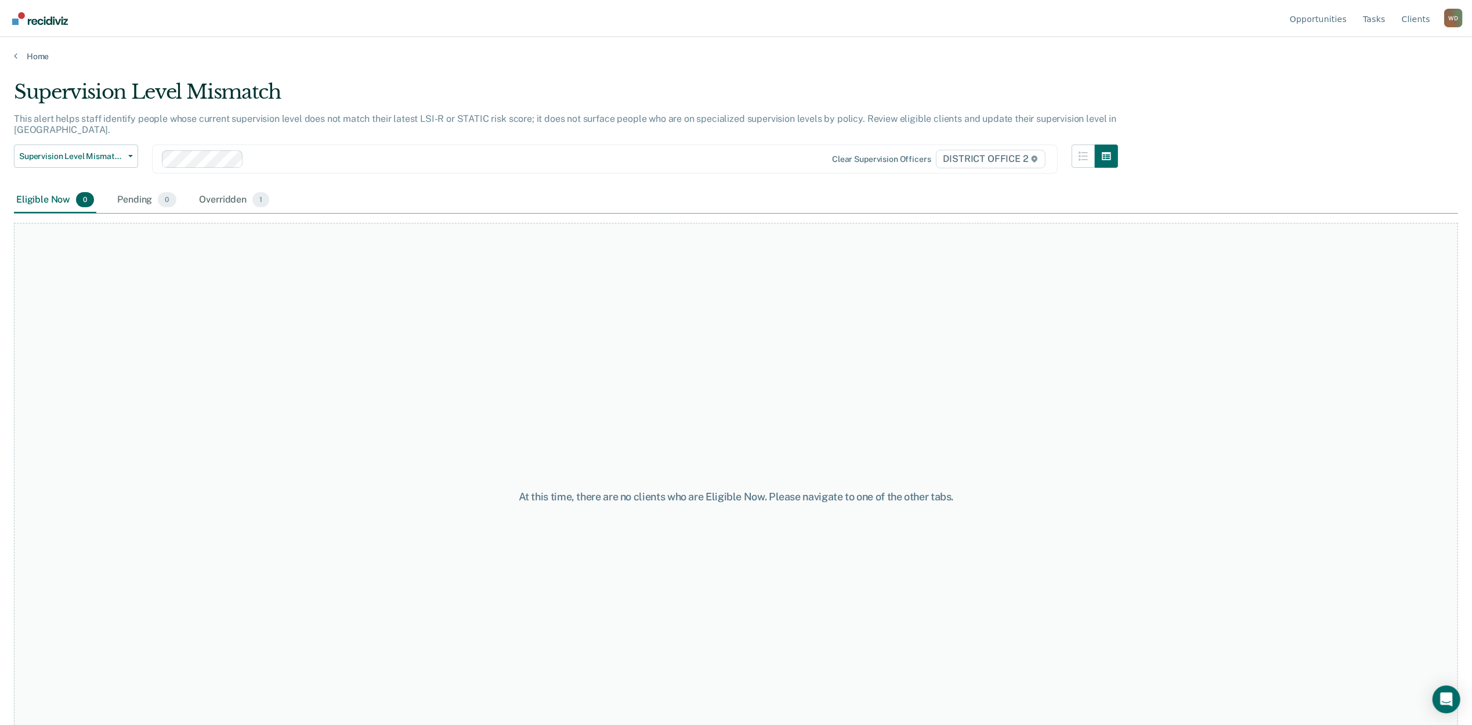
click at [110, 167] on div "Supervision Level Mismatch Release from Supervision Earned Discharge Limited Su…" at bounding box center [76, 166] width 124 height 43
click at [103, 160] on span "Supervision Level Mismatch" at bounding box center [71, 156] width 104 height 10
click at [82, 226] on div "Limited Supervision Unit" at bounding box center [80, 221] width 114 height 19
click at [143, 202] on div "Almost Eligible 2" at bounding box center [161, 200] width 93 height 26
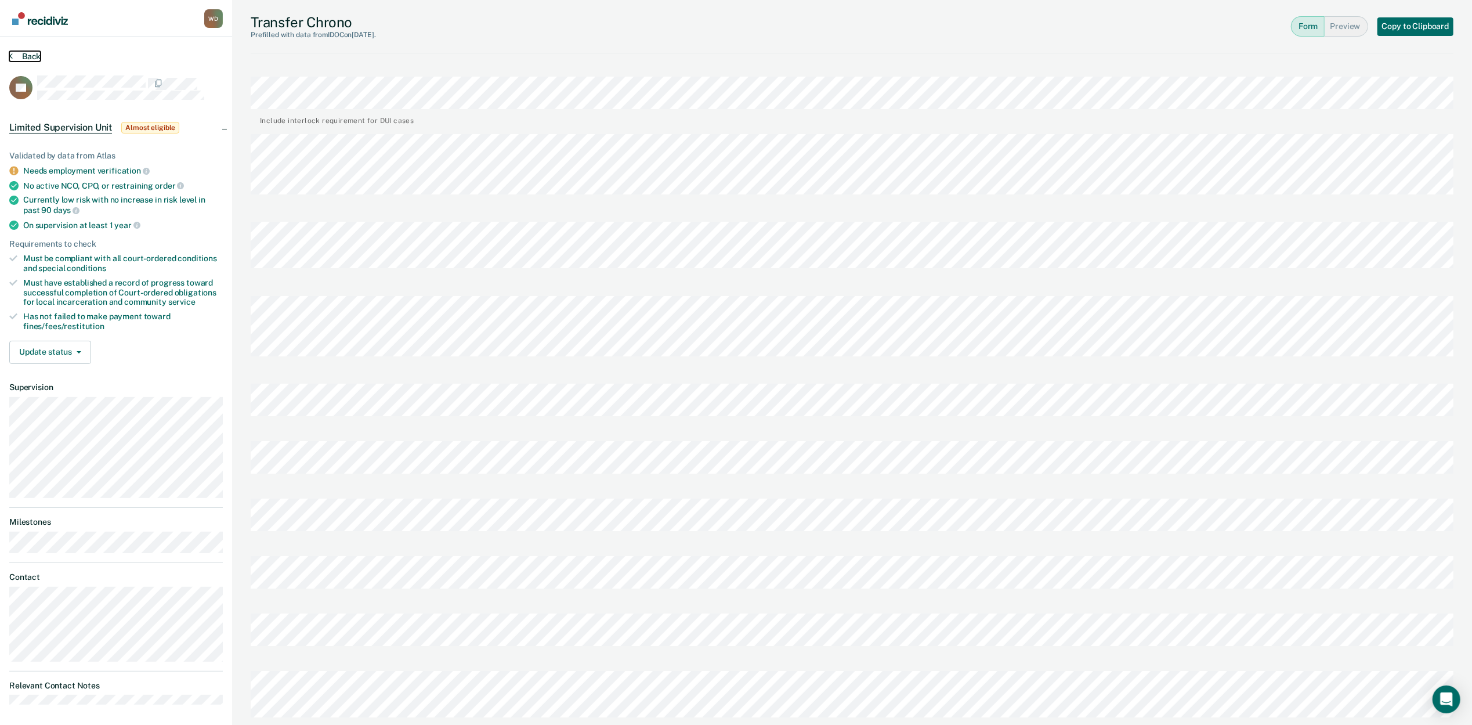
click at [38, 57] on button "Back" at bounding box center [24, 56] width 31 height 10
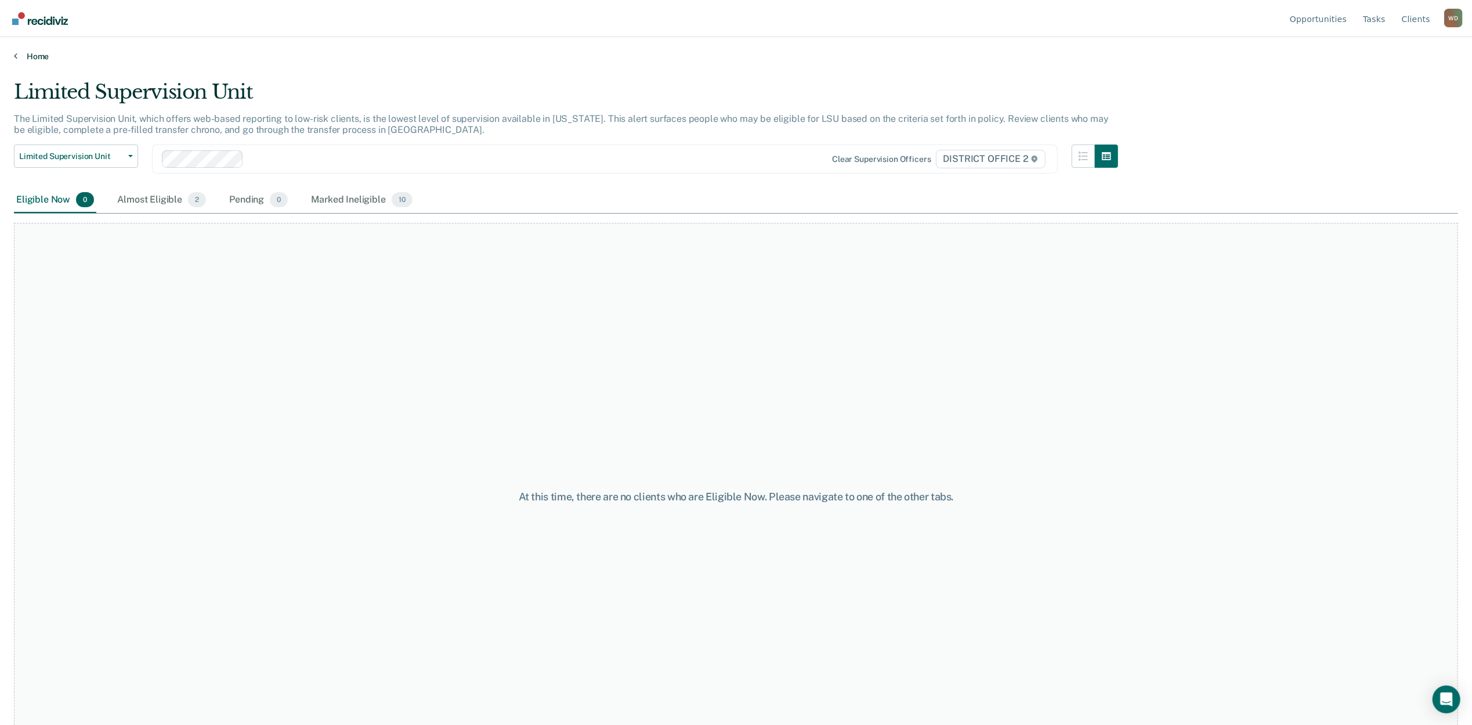
click at [24, 51] on link "Home" at bounding box center [736, 56] width 1445 height 10
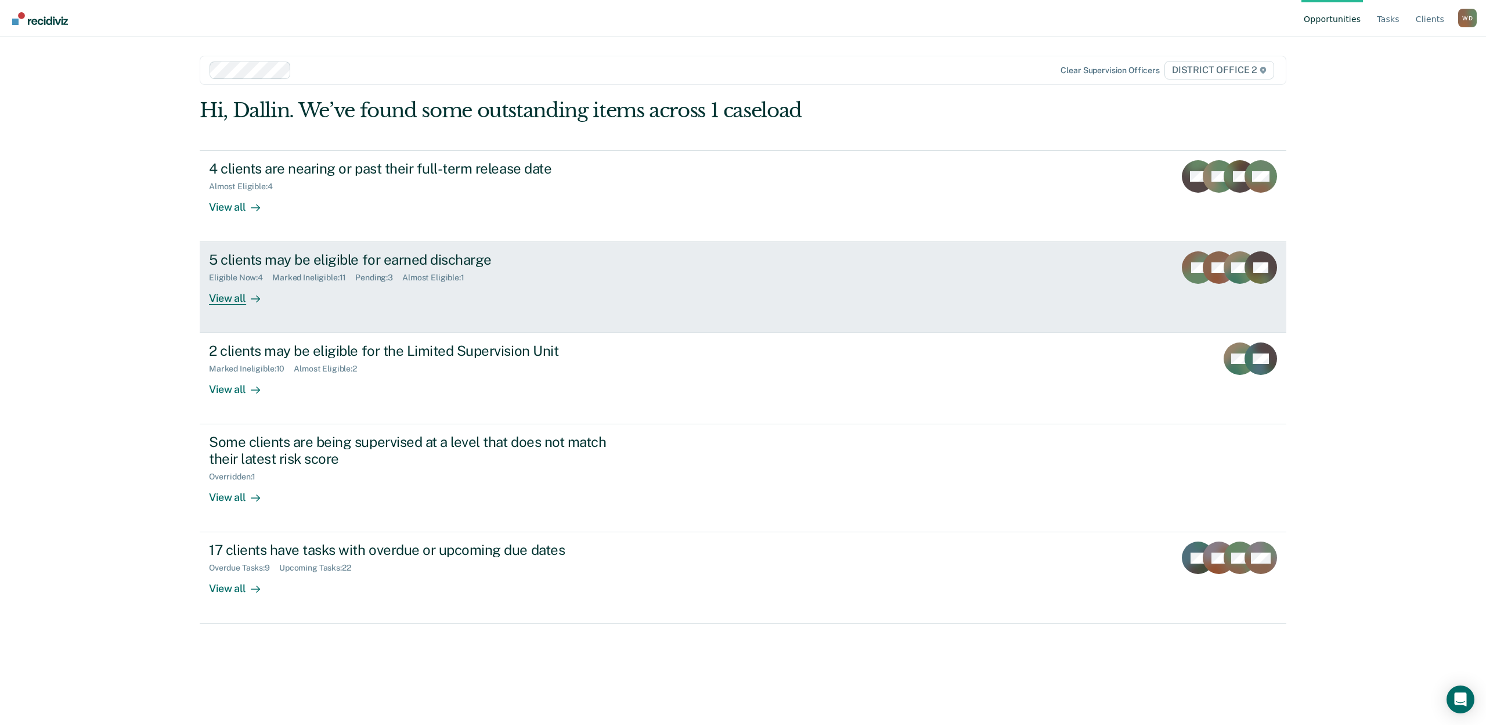
click at [231, 307] on link "5 clients may be eligible for earned discharge Eligible Now : 4 Marked Ineligib…" at bounding box center [743, 287] width 1087 height 91
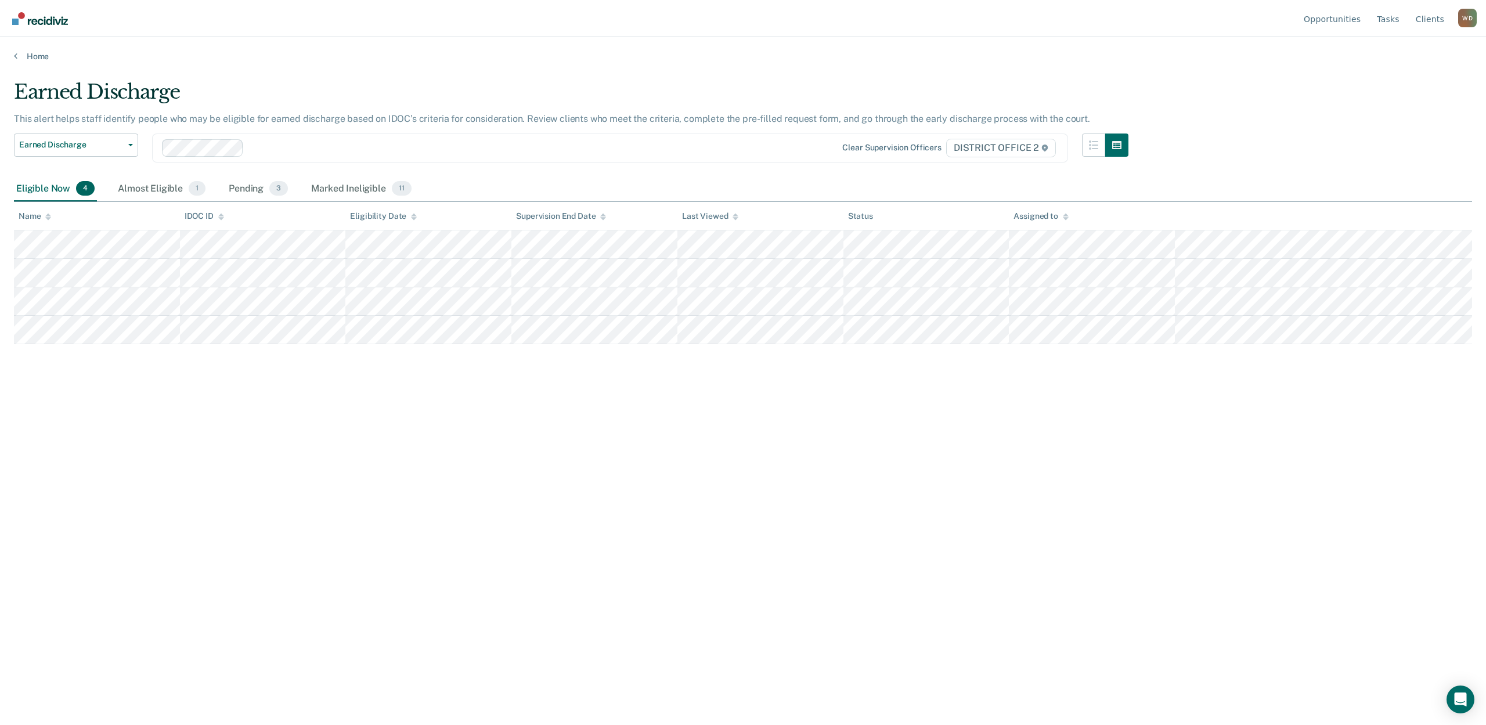
click at [665, 588] on div "Earned Discharge This alert helps staff identify people who may be eligible for…" at bounding box center [743, 359] width 1458 height 558
click at [591, 604] on div "Earned Discharge This alert helps staff identify people who may be eligible for…" at bounding box center [743, 359] width 1458 height 558
